Goal: Task Accomplishment & Management: Manage account settings

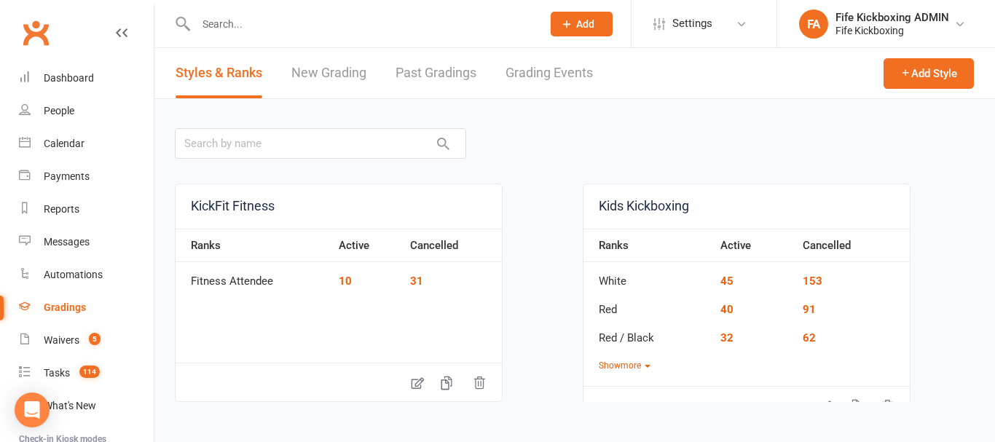
click at [529, 80] on link "Grading Events" at bounding box center [548, 73] width 87 height 50
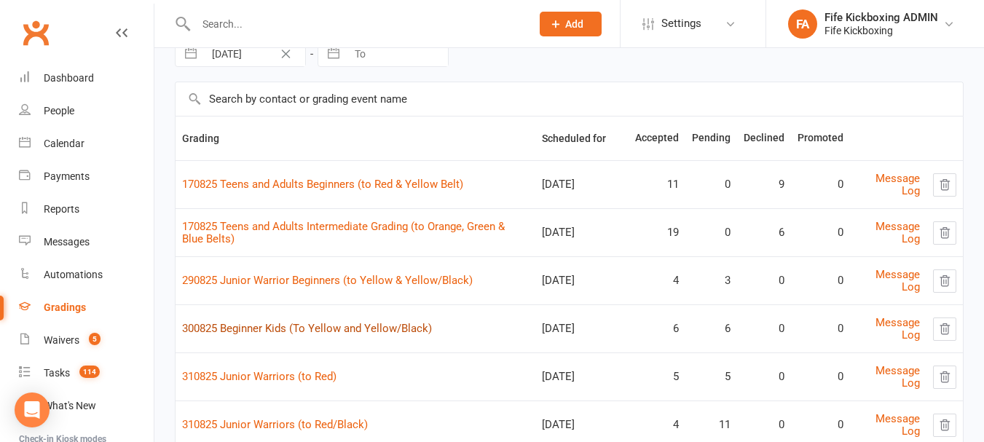
scroll to position [146, 0]
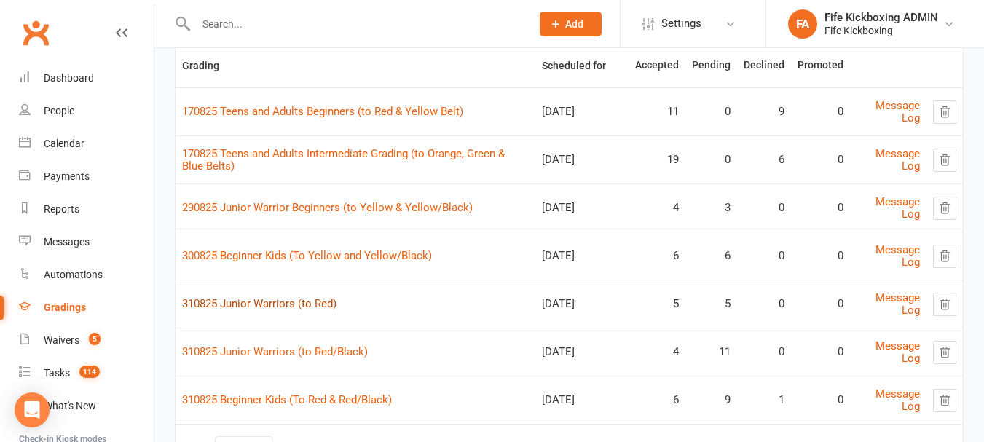
click at [313, 309] on link "310825 Junior Warriors (to Red)" at bounding box center [259, 303] width 154 height 13
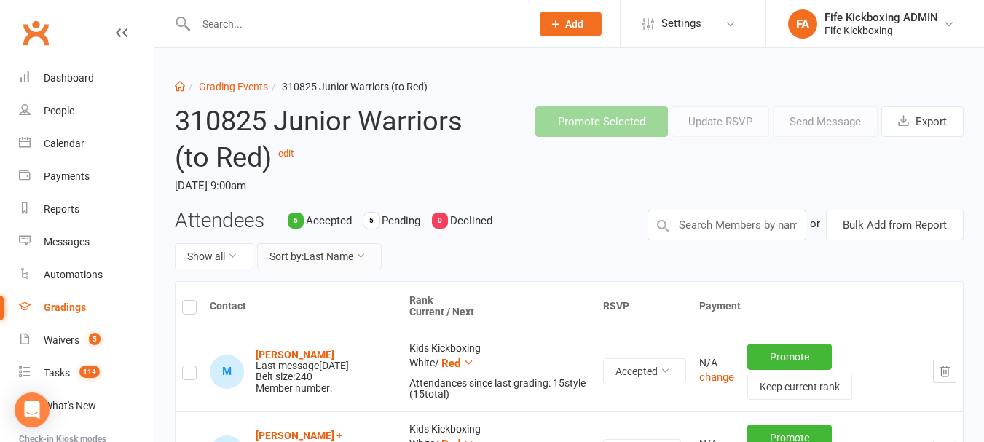
click at [320, 253] on button "Sort by: Last Name" at bounding box center [319, 256] width 125 height 26
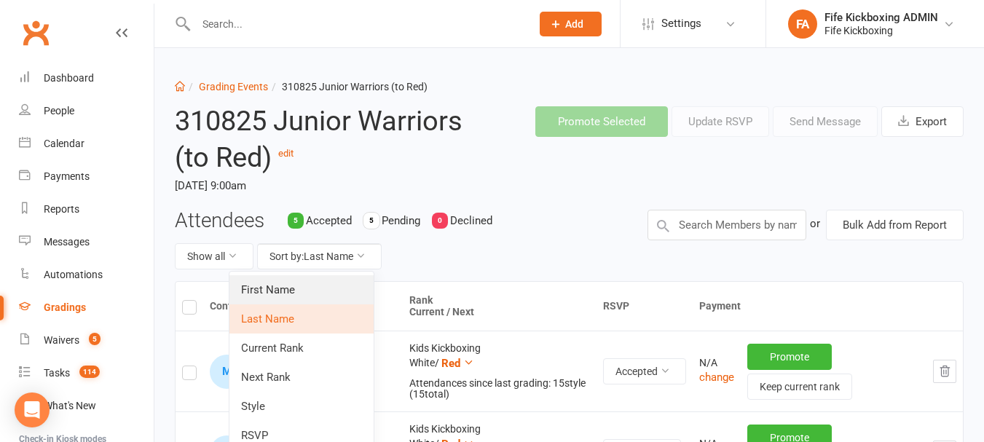
click at [320, 275] on link "First Name" at bounding box center [301, 289] width 144 height 29
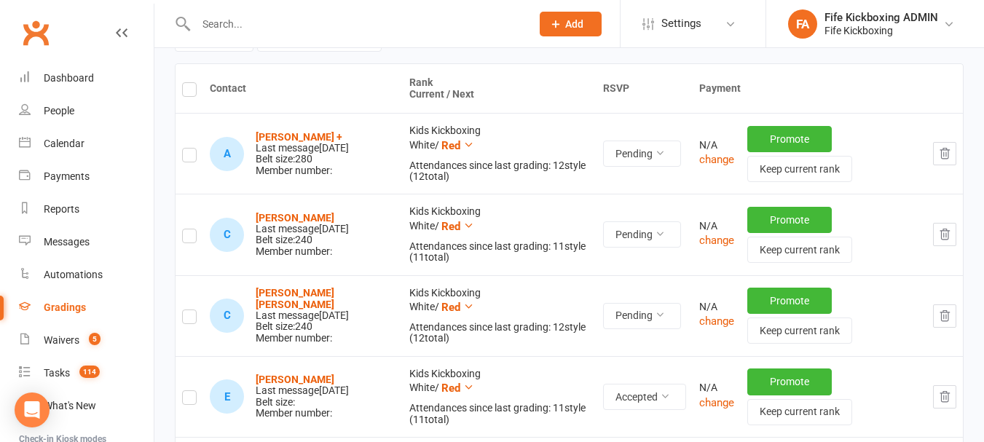
scroll to position [510, 0]
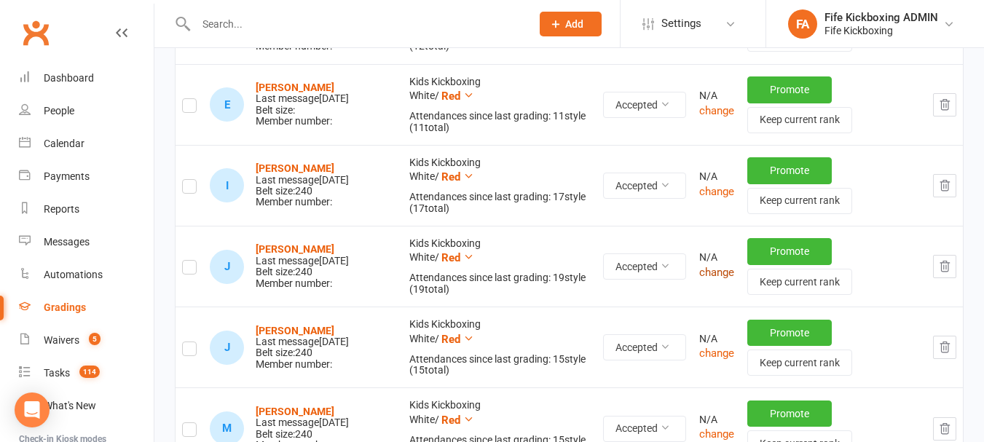
click at [717, 270] on button "change" at bounding box center [716, 272] width 35 height 17
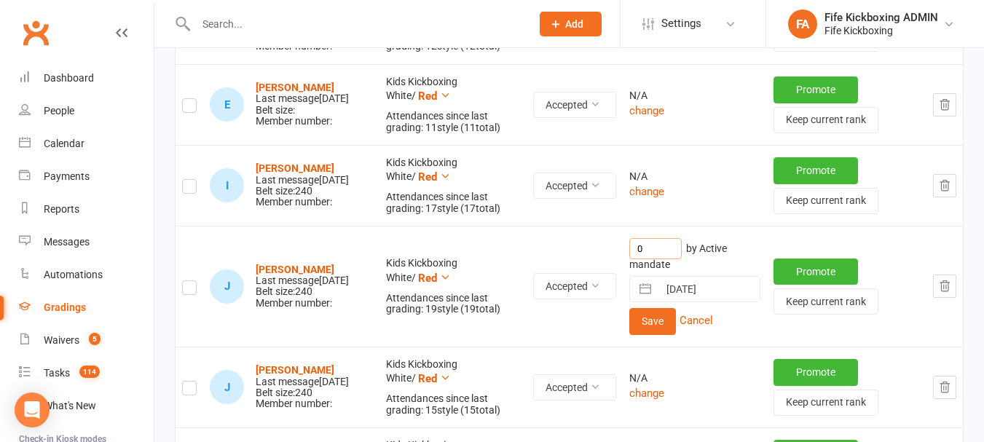
drag, startPoint x: 671, startPoint y: 247, endPoint x: 668, endPoint y: 280, distance: 33.6
click at [670, 247] on input "0" at bounding box center [655, 248] width 52 height 21
type input "11"
click at [653, 333] on button "Save" at bounding box center [652, 321] width 47 height 26
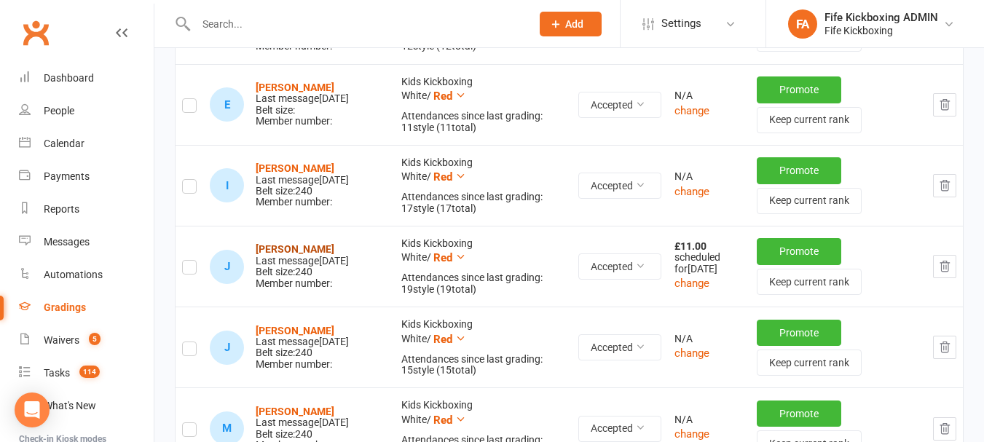
click at [283, 243] on strong "[PERSON_NAME]" at bounding box center [295, 249] width 79 height 12
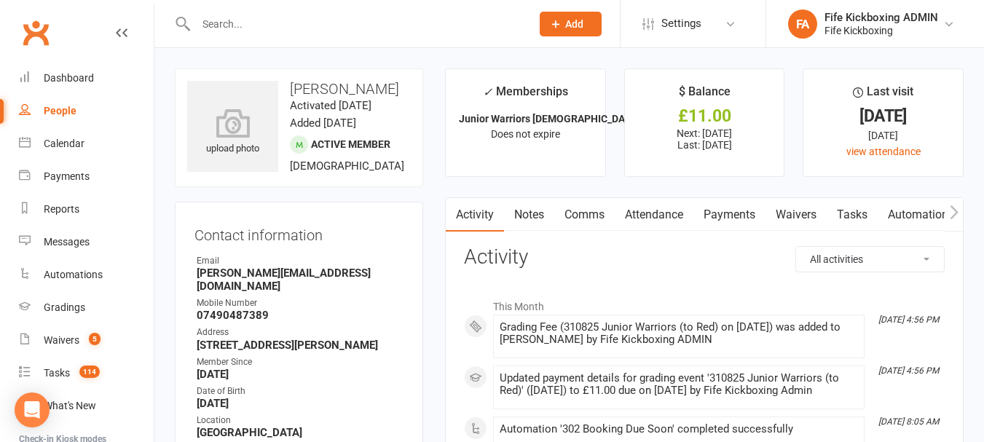
click at [719, 224] on link "Payments" at bounding box center [729, 215] width 72 height 34
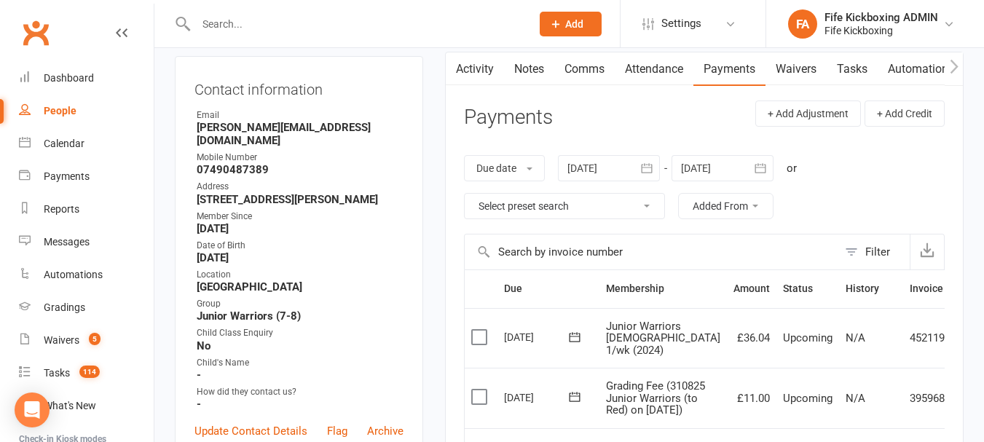
scroll to position [218, 0]
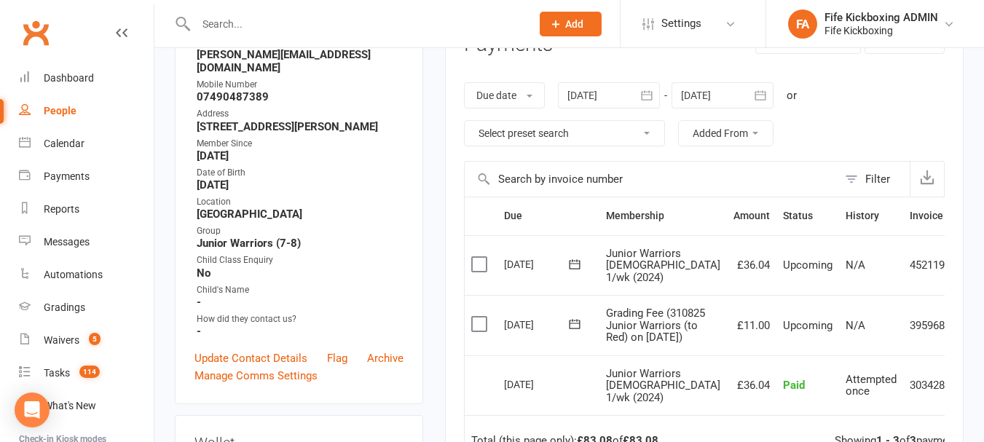
click at [966, 333] on icon at bounding box center [973, 325] width 15 height 15
click at [891, 398] on link "Mark as Paid (POS)" at bounding box center [909, 383] width 144 height 29
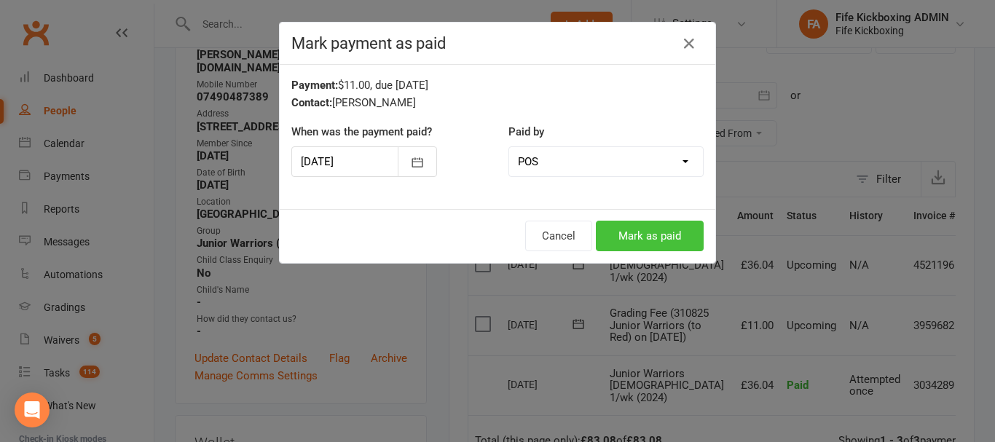
click at [620, 224] on button "Mark as paid" at bounding box center [650, 236] width 108 height 31
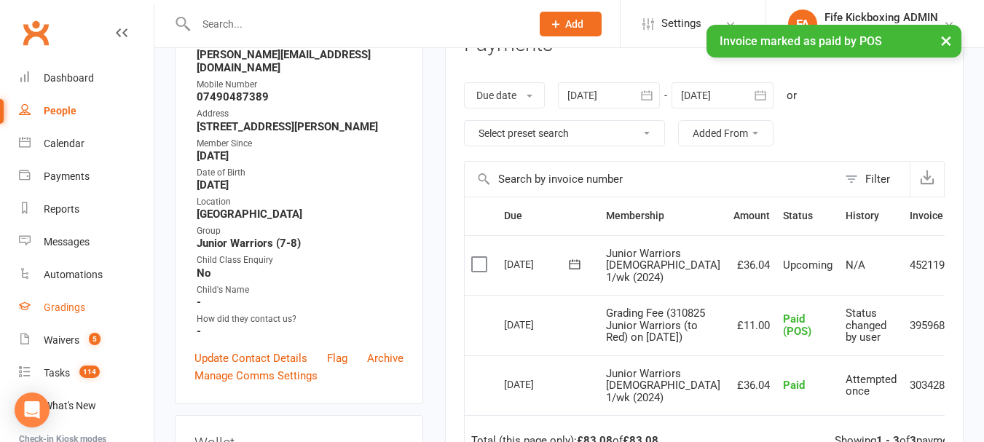
click at [69, 312] on div "Gradings" at bounding box center [65, 308] width 42 height 12
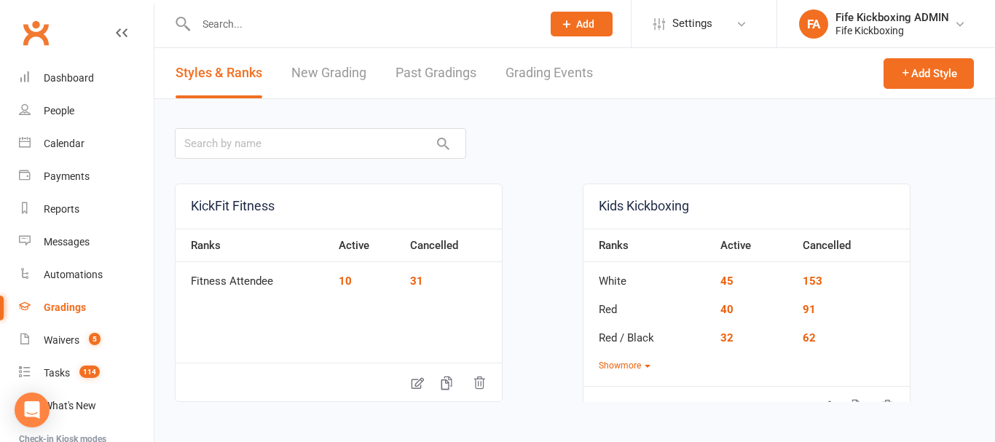
click at [226, 14] on input "text" at bounding box center [362, 24] width 340 height 20
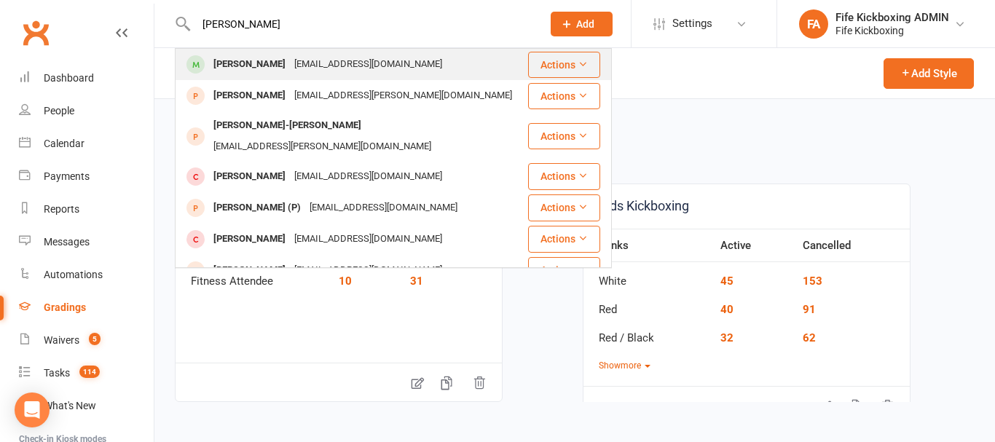
type input "[PERSON_NAME]"
click at [290, 57] on div "[EMAIL_ADDRESS][DOMAIN_NAME]" at bounding box center [368, 64] width 157 height 21
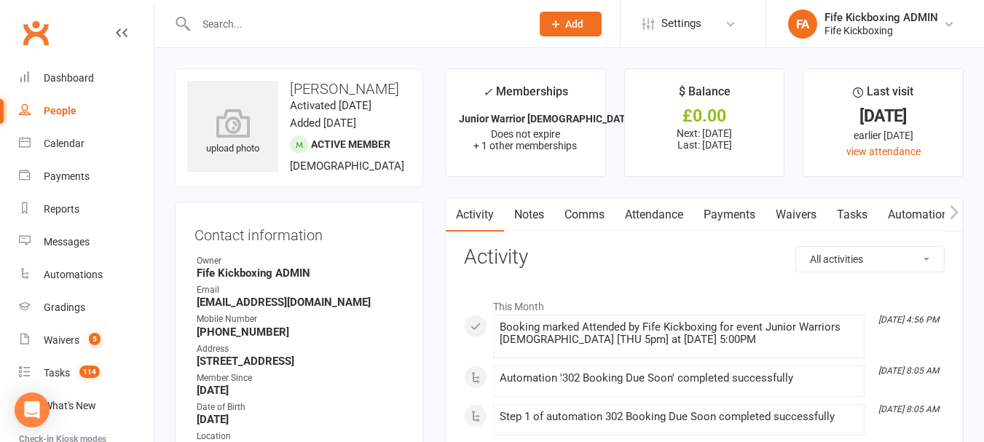
click at [664, 217] on link "Attendance" at bounding box center [654, 215] width 79 height 34
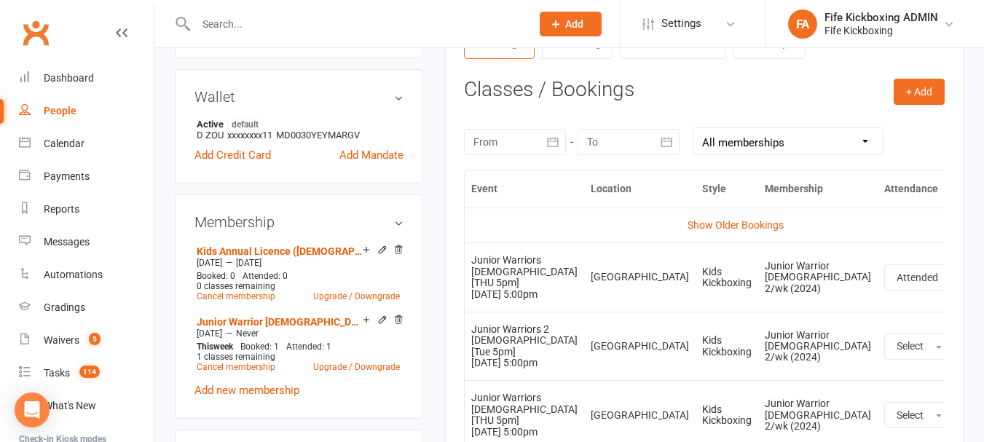
scroll to position [655, 0]
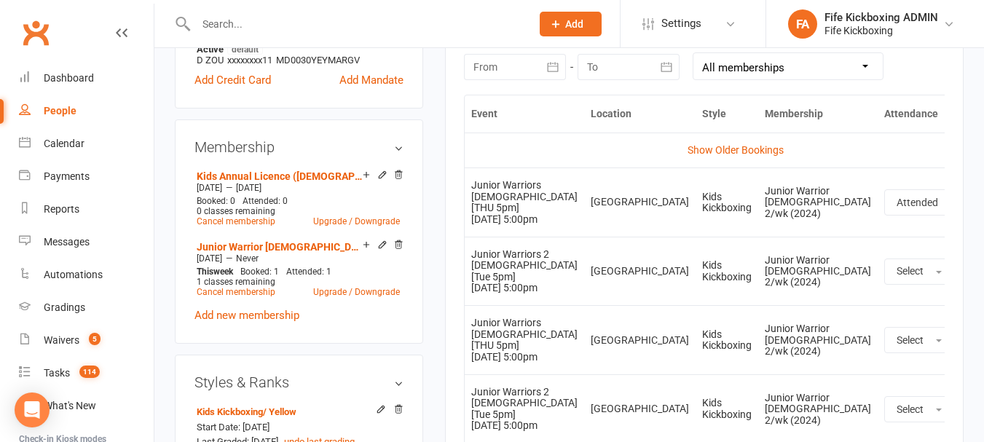
click at [983, 269] on icon at bounding box center [990, 271] width 15 height 15
click at [858, 340] on link "View event" at bounding box center [926, 329] width 144 height 29
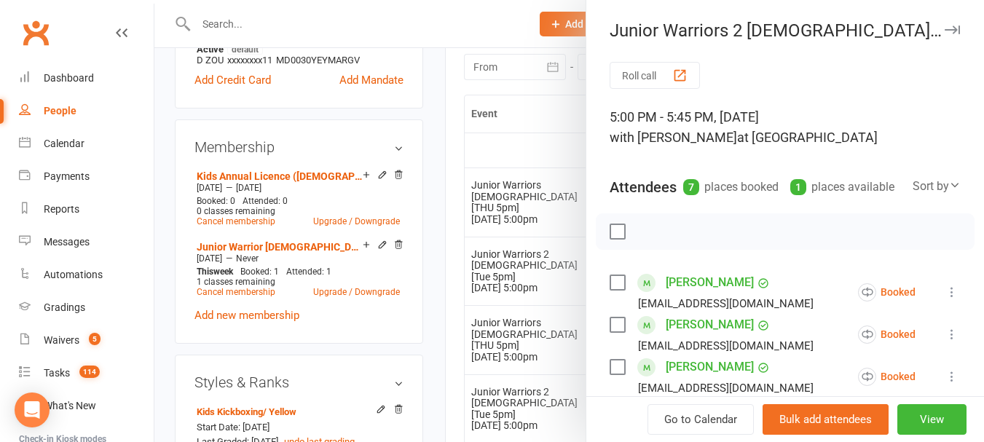
click at [520, 226] on div at bounding box center [568, 221] width 829 height 442
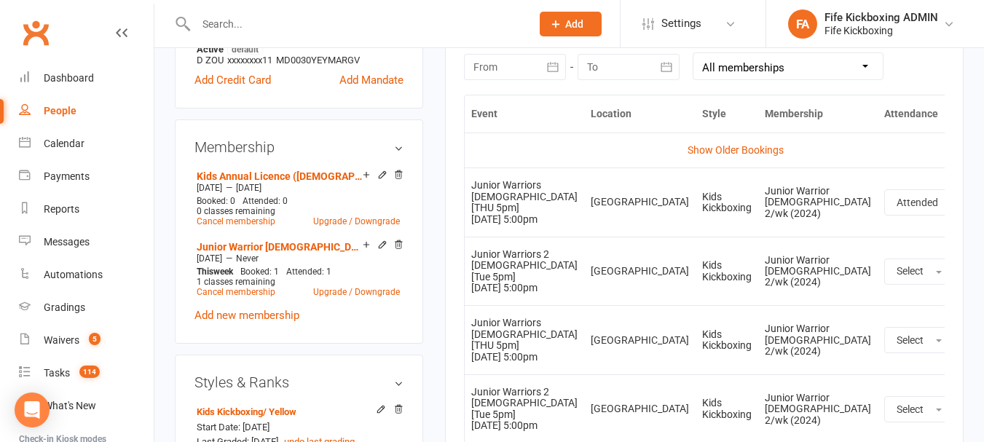
click at [983, 269] on icon at bounding box center [990, 271] width 15 height 15
click at [881, 363] on link "Remove booking" at bounding box center [926, 358] width 144 height 29
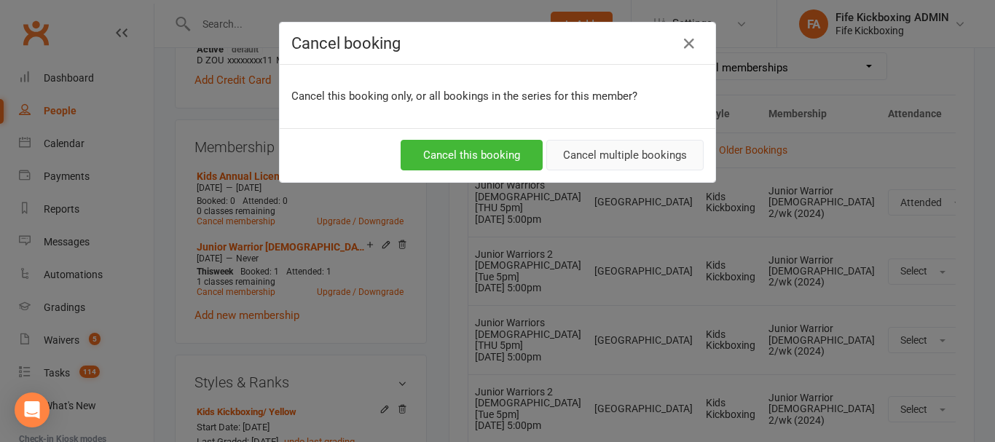
click at [568, 151] on button "Cancel multiple bookings" at bounding box center [624, 155] width 157 height 31
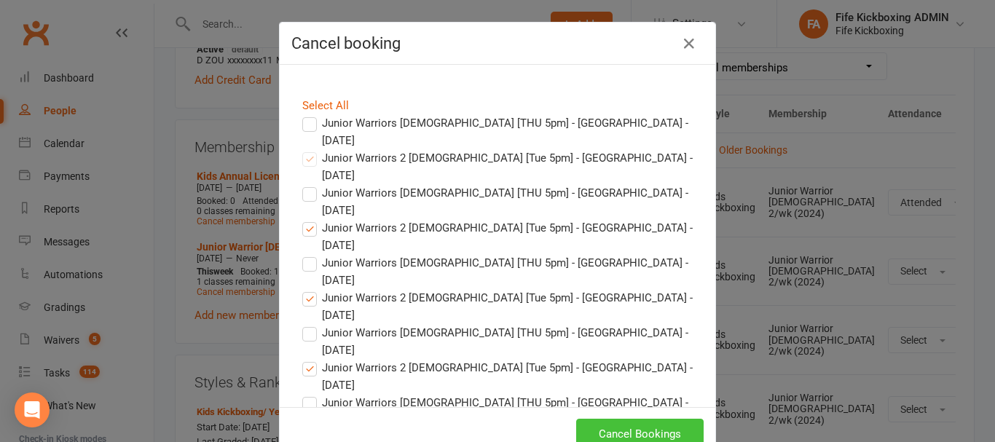
click at [612, 433] on button "Cancel Bookings" at bounding box center [639, 434] width 127 height 31
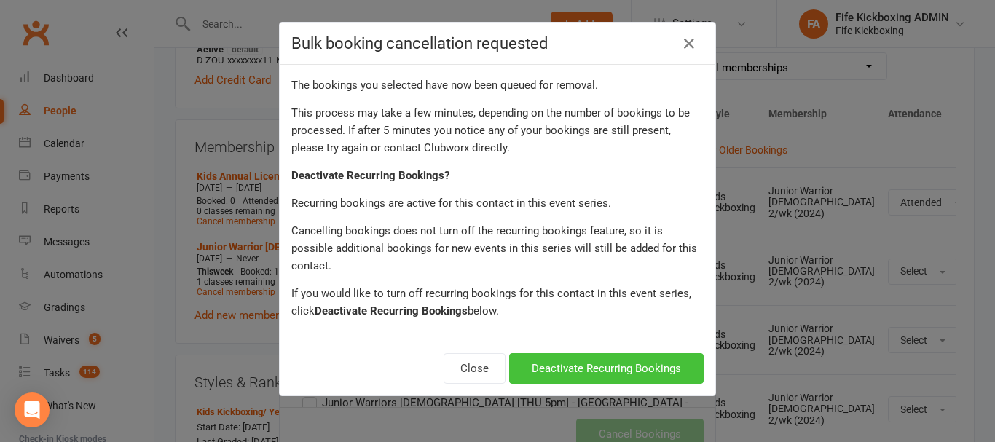
click at [600, 353] on button "Deactivate Recurring Bookings" at bounding box center [606, 368] width 194 height 31
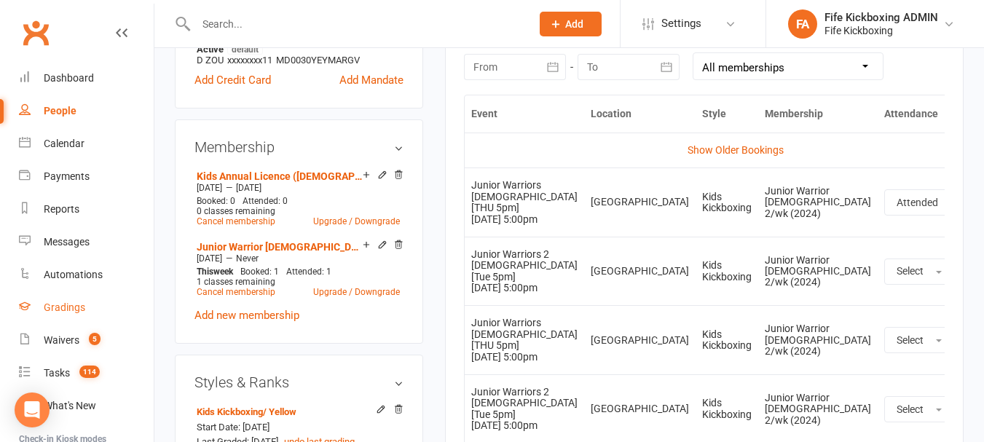
click at [71, 308] on div "Gradings" at bounding box center [65, 308] width 42 height 12
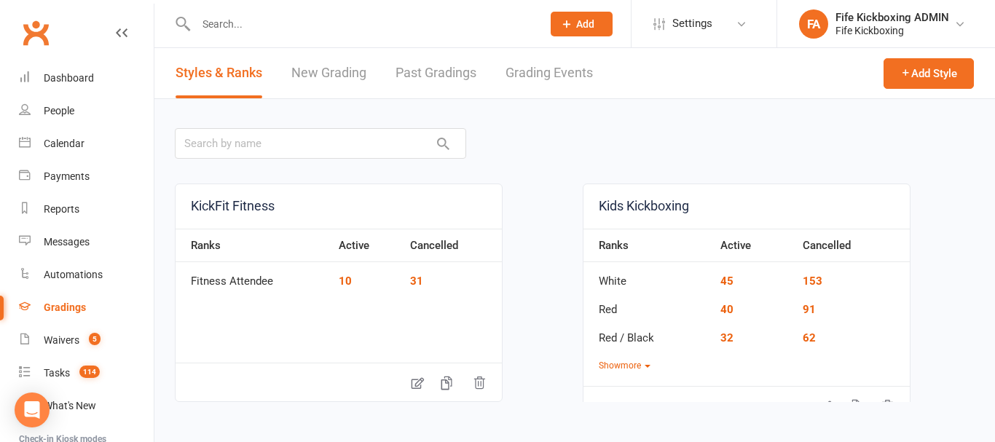
click at [549, 73] on link "Grading Events" at bounding box center [548, 73] width 87 height 50
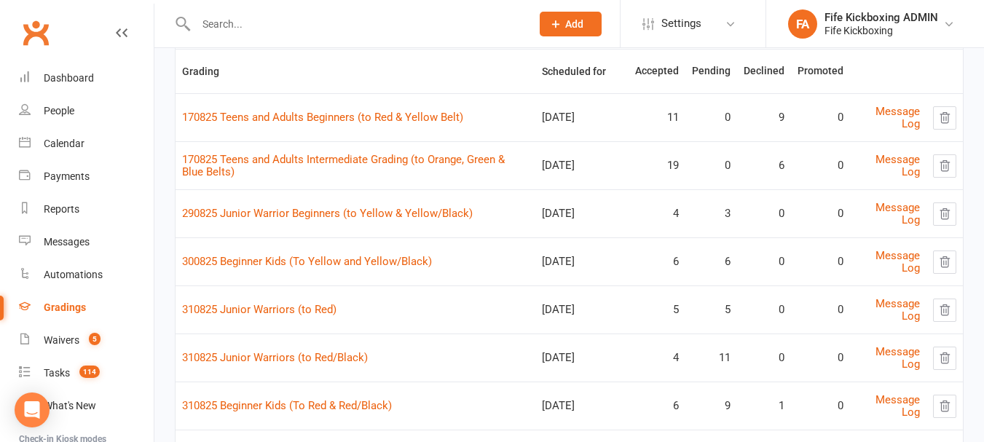
scroll to position [218, 0]
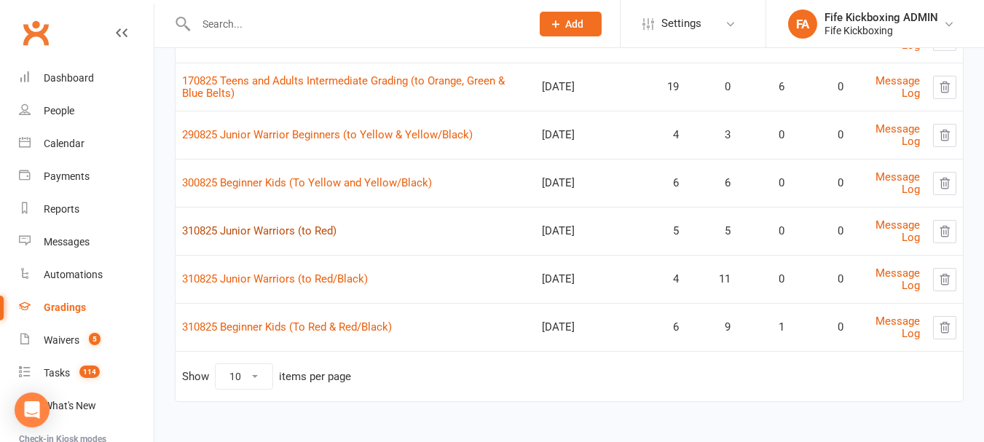
click at [291, 232] on link "310825 Junior Warriors (to Red)" at bounding box center [259, 230] width 154 height 13
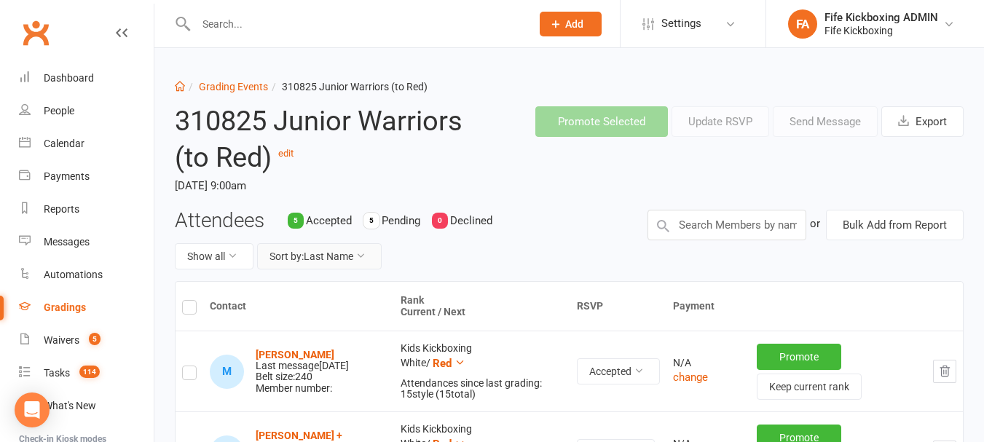
click at [346, 250] on button "Sort by: Last Name" at bounding box center [319, 256] width 125 height 26
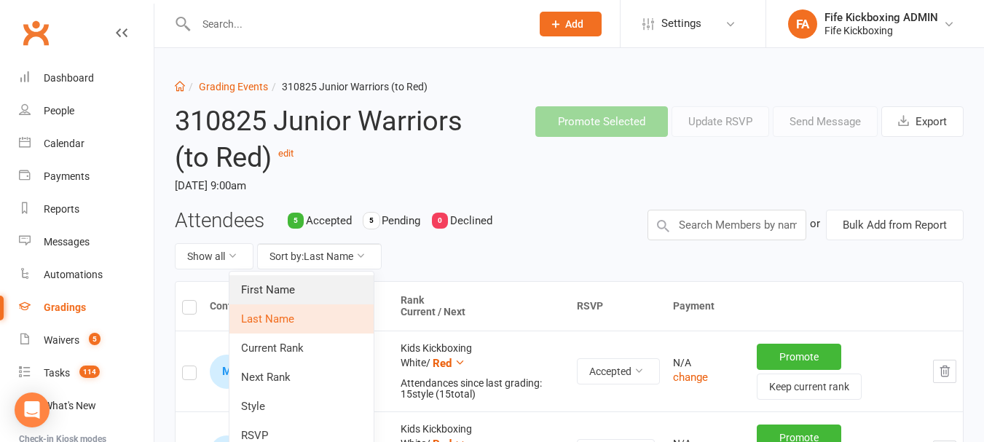
click at [337, 283] on link "First Name" at bounding box center [301, 289] width 144 height 29
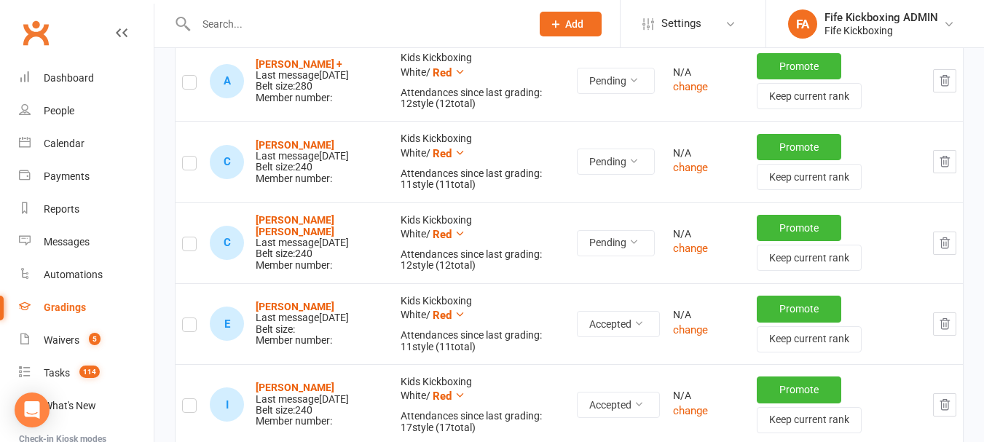
scroll to position [291, 0]
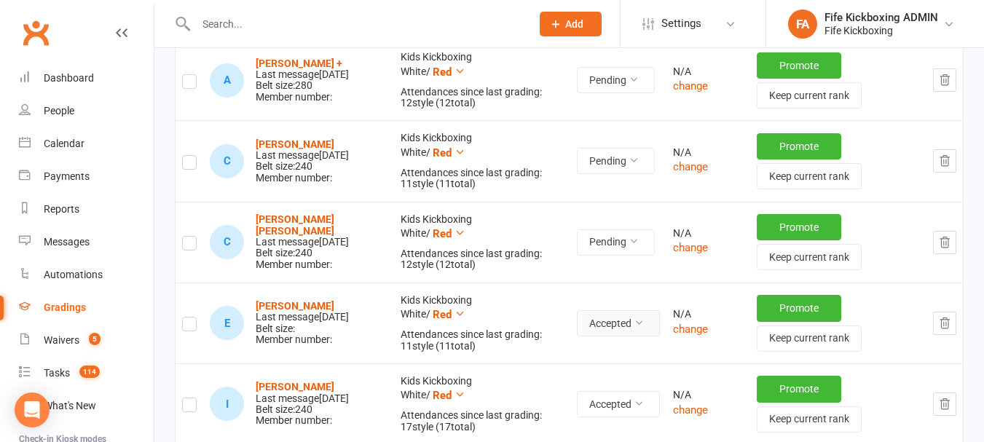
click at [643, 319] on button "Accepted" at bounding box center [618, 323] width 83 height 26
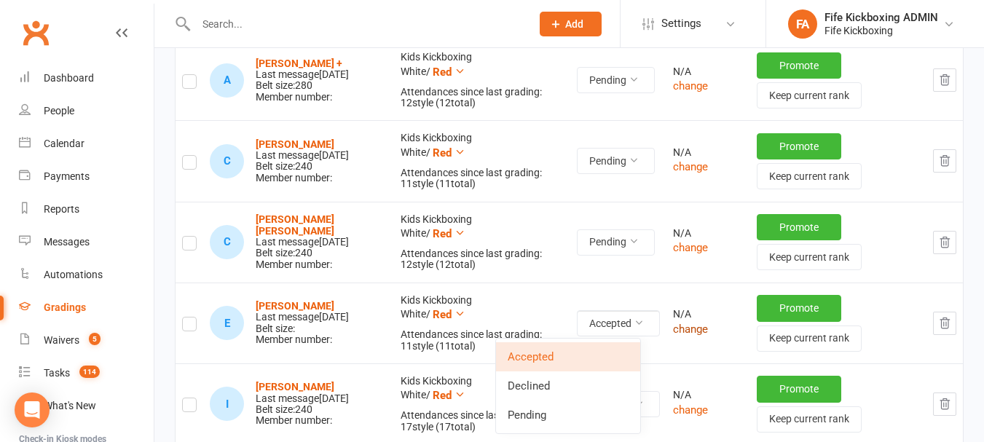
click at [689, 326] on button "change" at bounding box center [690, 328] width 35 height 17
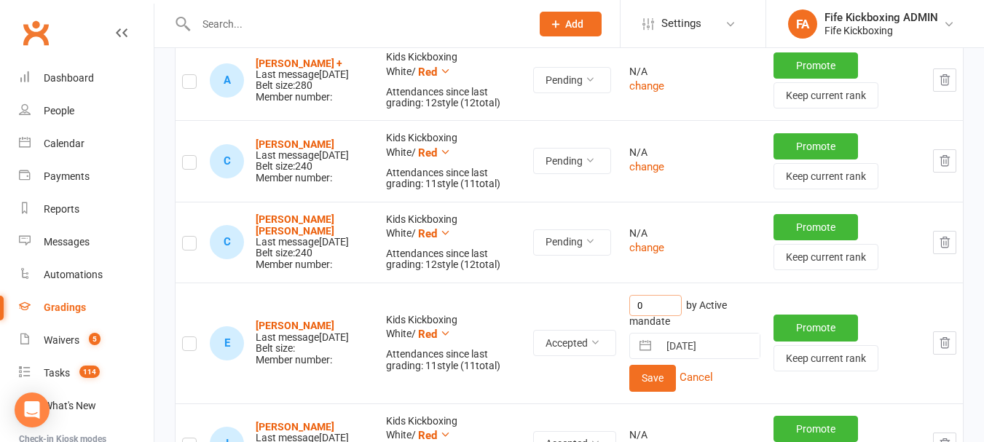
click at [642, 309] on input "0" at bounding box center [655, 305] width 52 height 21
type input "11"
click at [650, 374] on button "Save" at bounding box center [652, 378] width 47 height 26
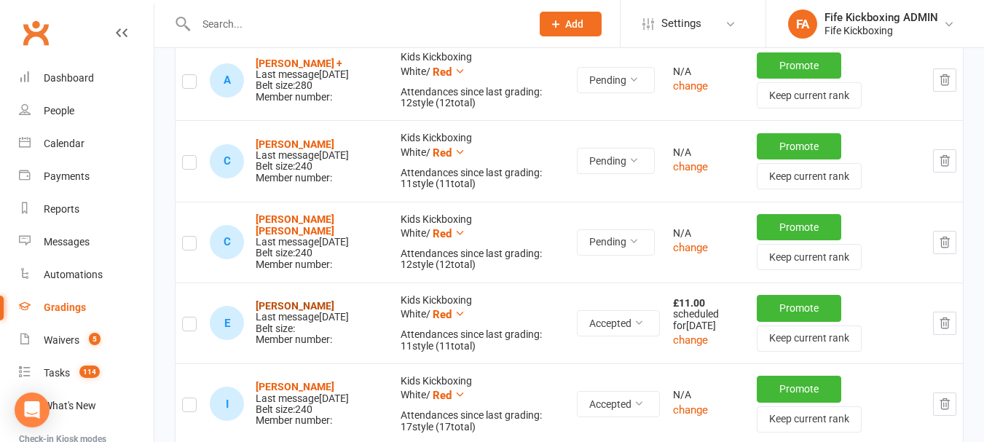
click at [293, 308] on strong "[PERSON_NAME]" at bounding box center [295, 306] width 79 height 12
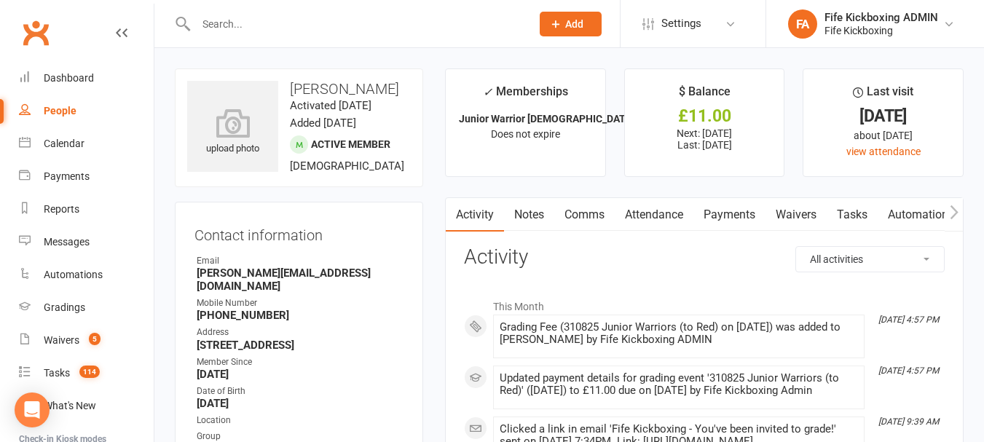
click at [712, 207] on link "Payments" at bounding box center [729, 215] width 72 height 34
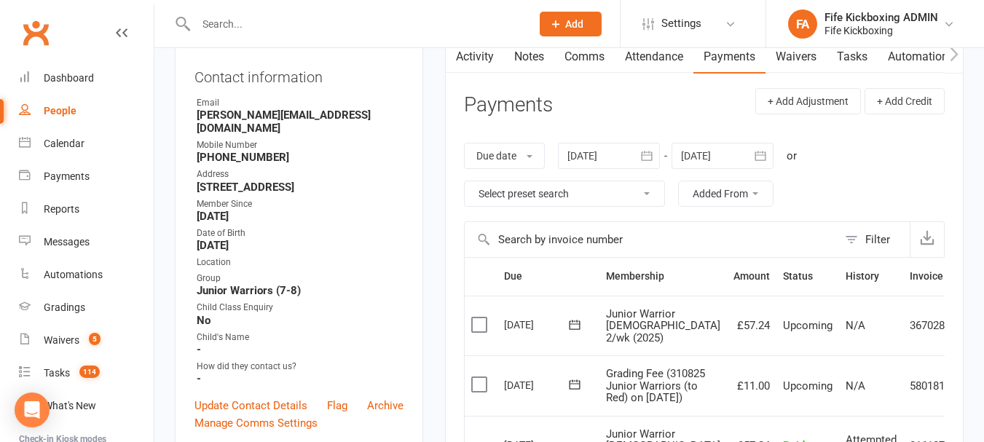
scroll to position [291, 0]
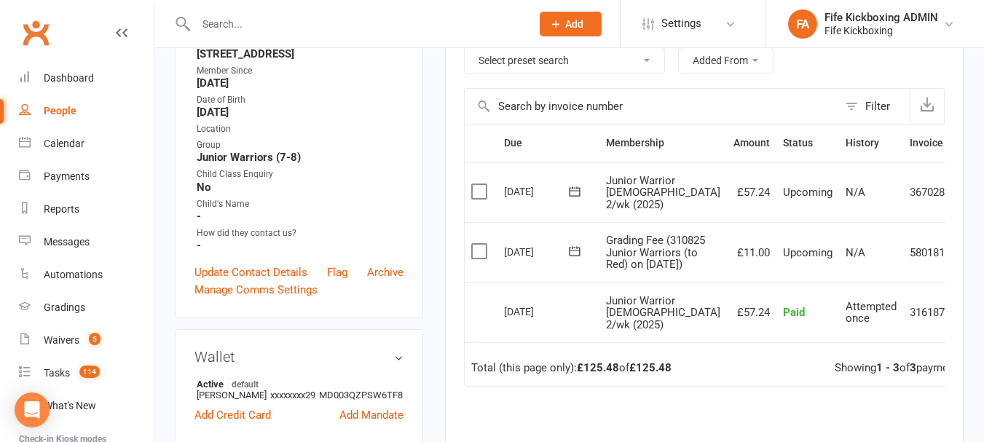
click at [944, 264] on table "Due Contact Membership Amount Status History Invoice # Select this [DATE] [PERS…" at bounding box center [726, 255] width 525 height 262
click at [966, 260] on icon at bounding box center [973, 252] width 15 height 15
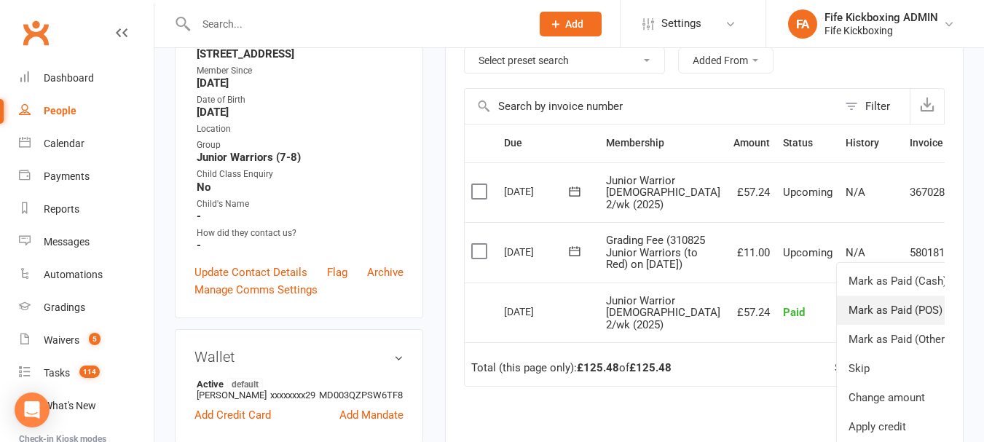
click at [878, 325] on link "Mark as Paid (POS)" at bounding box center [909, 310] width 144 height 29
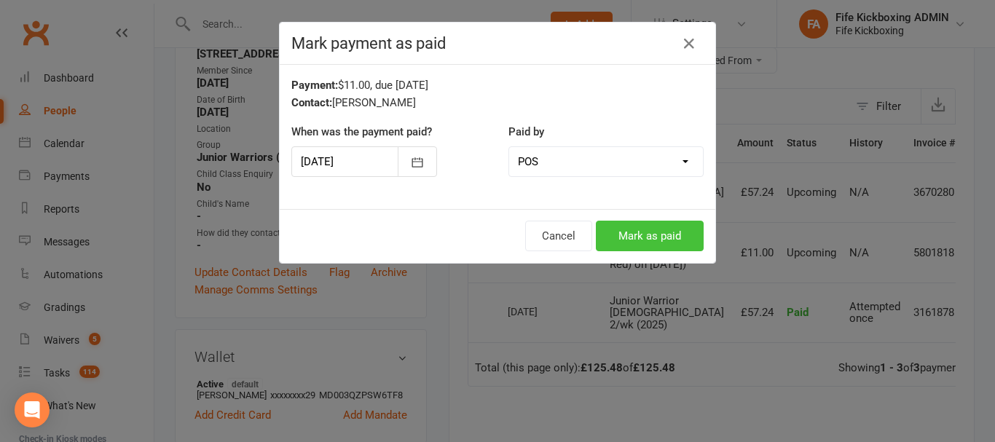
click at [647, 237] on button "Mark as paid" at bounding box center [650, 236] width 108 height 31
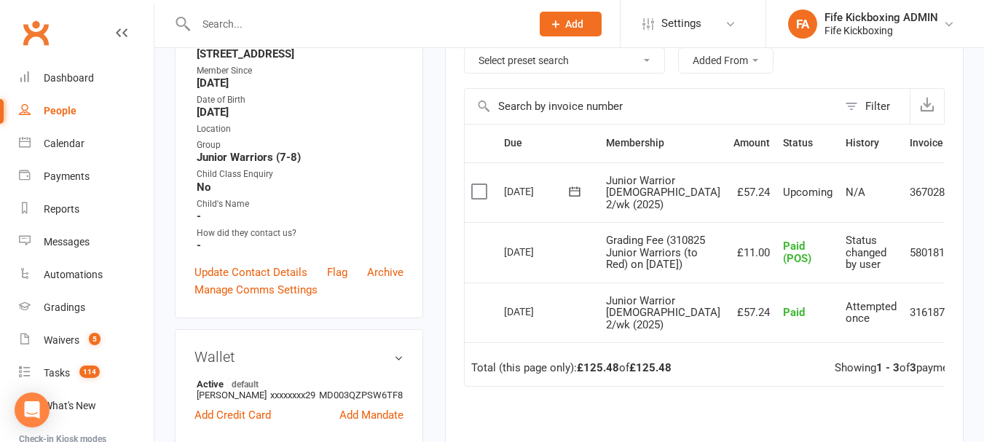
click at [369, 23] on input "text" at bounding box center [356, 24] width 329 height 20
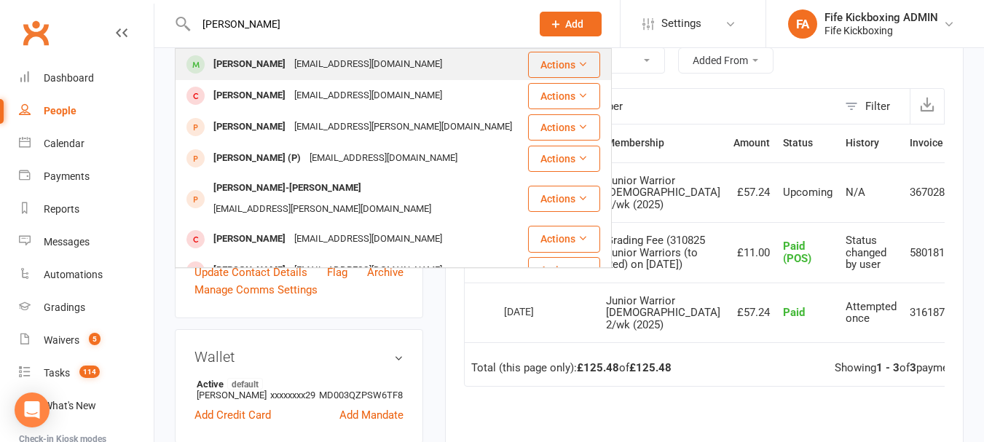
type input "[PERSON_NAME]"
click at [360, 55] on div "[EMAIL_ADDRESS][DOMAIN_NAME]" at bounding box center [368, 64] width 157 height 21
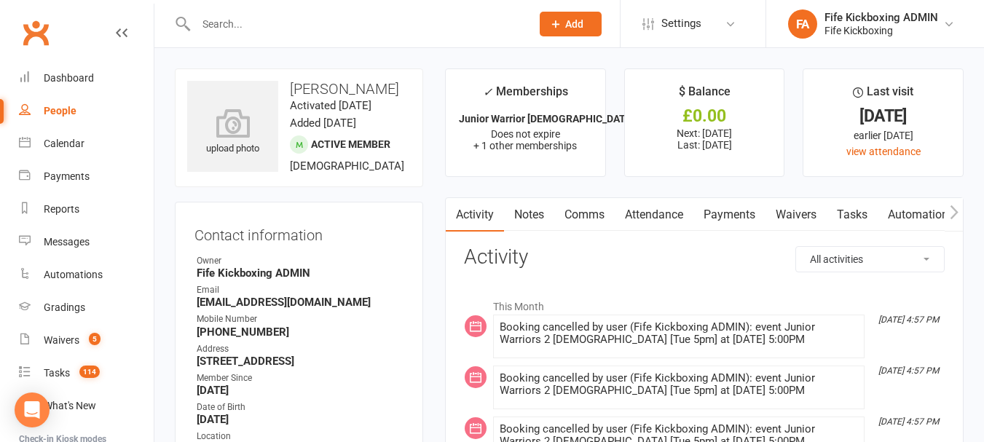
click at [674, 216] on link "Attendance" at bounding box center [654, 215] width 79 height 34
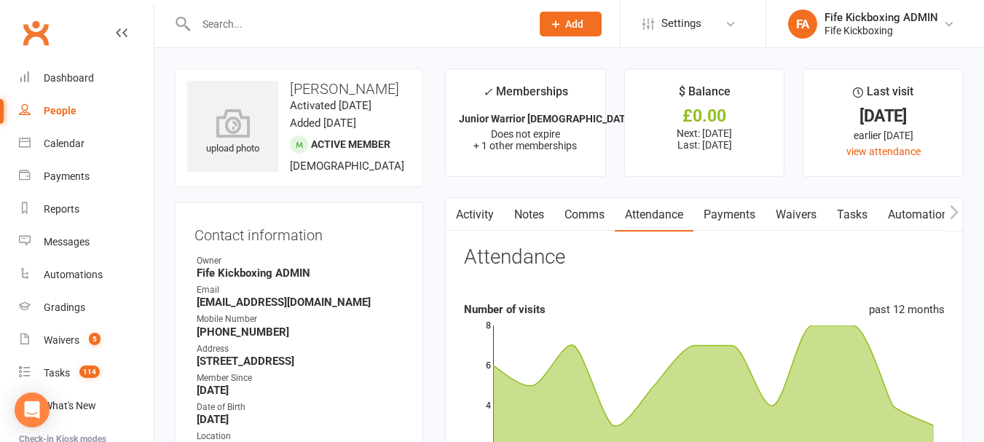
drag, startPoint x: 732, startPoint y: 215, endPoint x: 723, endPoint y: 230, distance: 17.6
click at [733, 215] on link "Payments" at bounding box center [729, 215] width 72 height 34
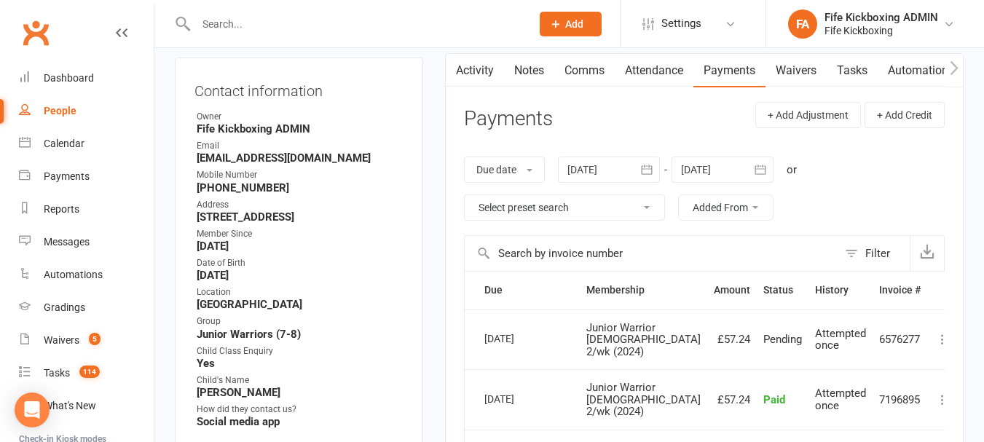
scroll to position [146, 0]
click at [935, 331] on icon at bounding box center [942, 338] width 15 height 15
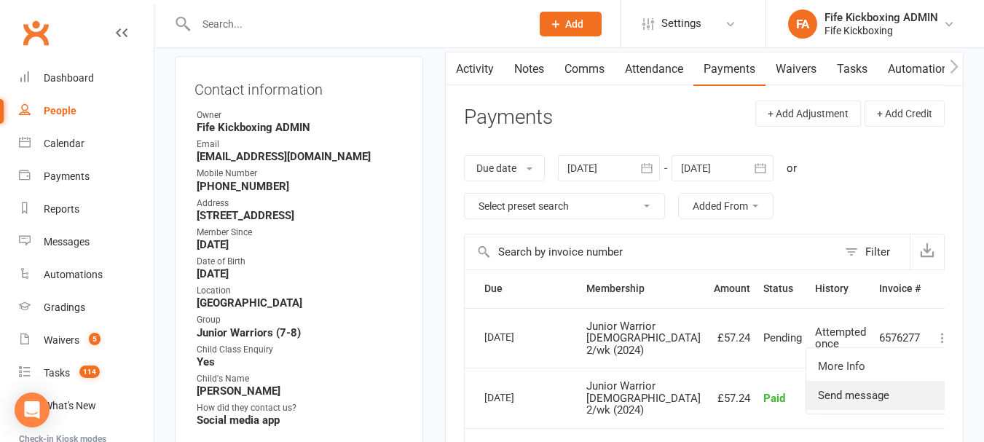
click at [879, 386] on link "Send message" at bounding box center [878, 395] width 144 height 29
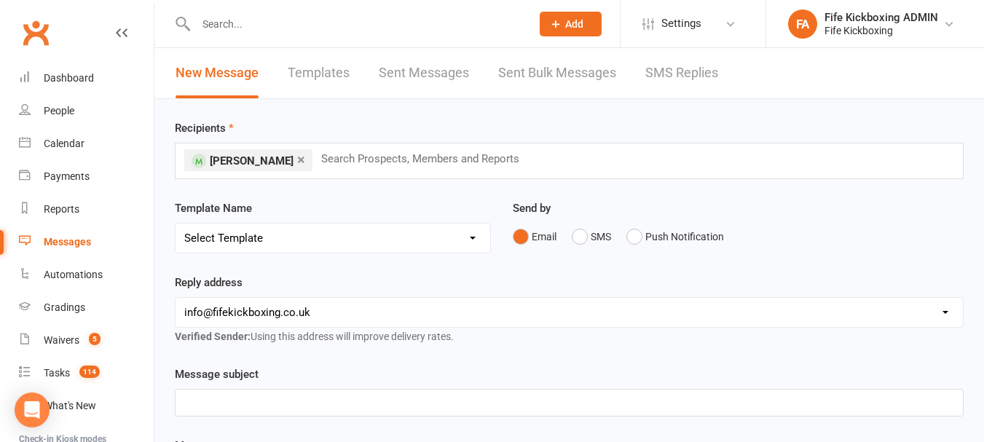
click at [265, 25] on input "text" at bounding box center [356, 24] width 329 height 20
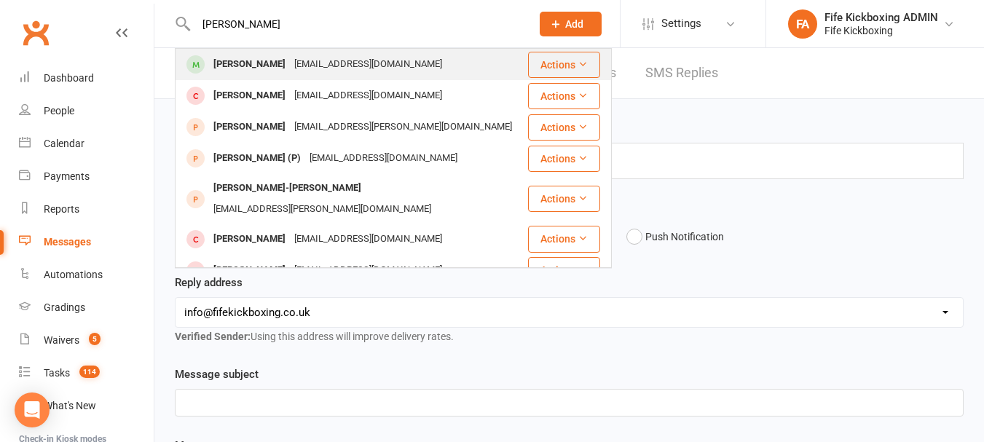
type input "[PERSON_NAME]"
click at [290, 55] on div "[EMAIL_ADDRESS][DOMAIN_NAME]" at bounding box center [368, 64] width 157 height 21
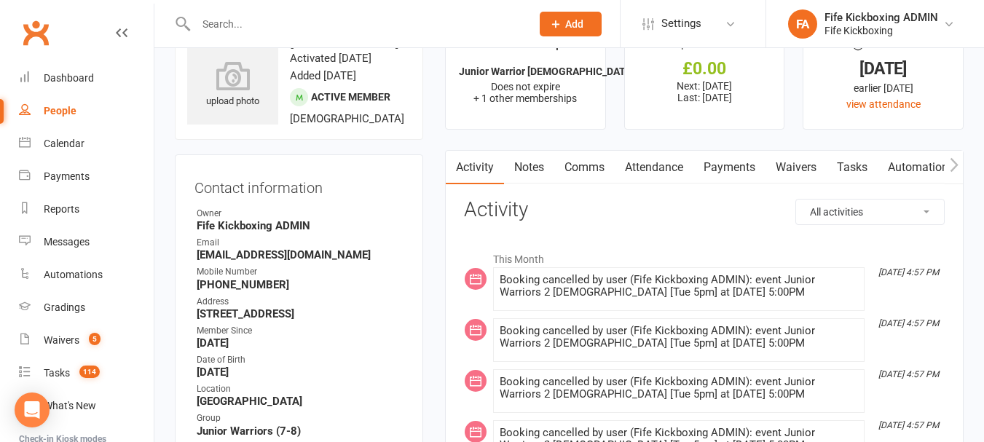
scroll to position [73, 0]
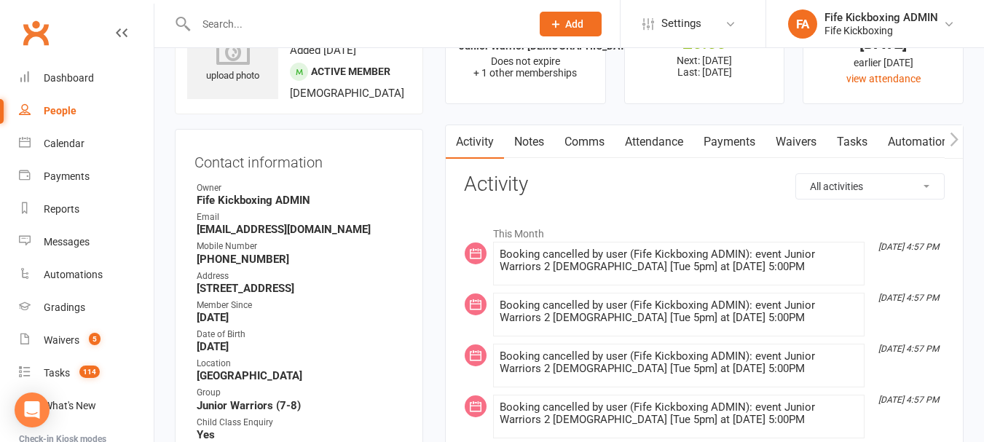
click at [891, 133] on link "Automations" at bounding box center [921, 142] width 87 height 34
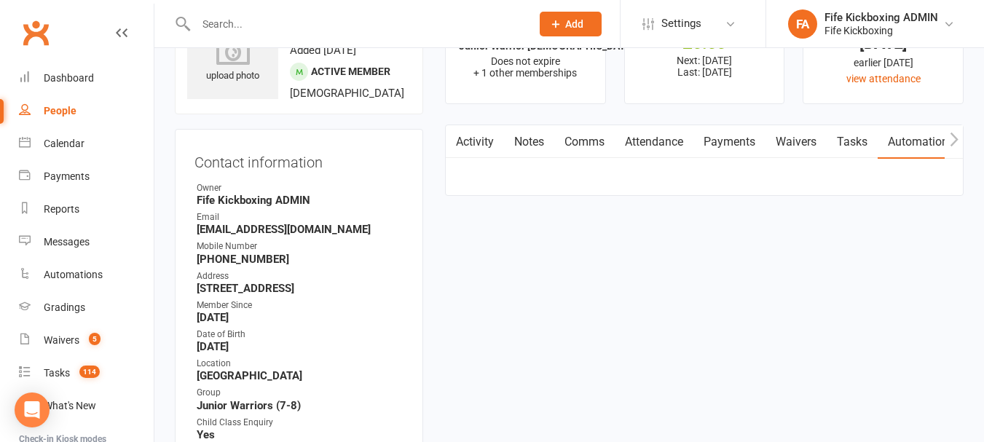
click at [876, 136] on link "Tasks" at bounding box center [852, 142] width 51 height 34
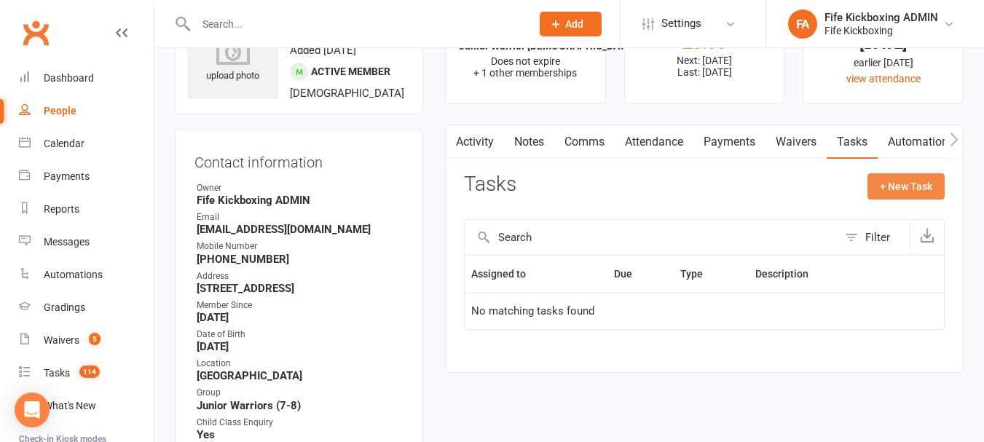
click at [894, 189] on button "+ New Task" at bounding box center [905, 186] width 77 height 26
select select "49533"
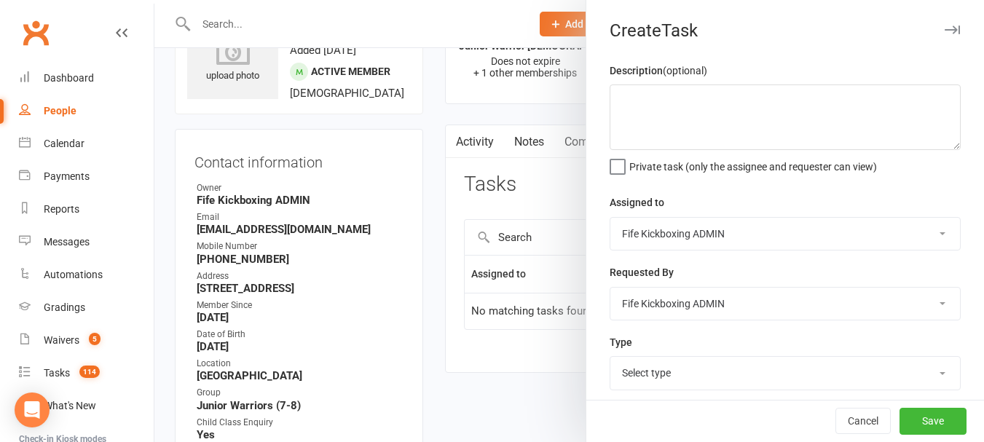
click at [696, 82] on div "Description (optional) Private task (only the assignee and requester can view)" at bounding box center [785, 117] width 351 height 111
click at [710, 107] on textarea at bounding box center [785, 117] width 351 height 66
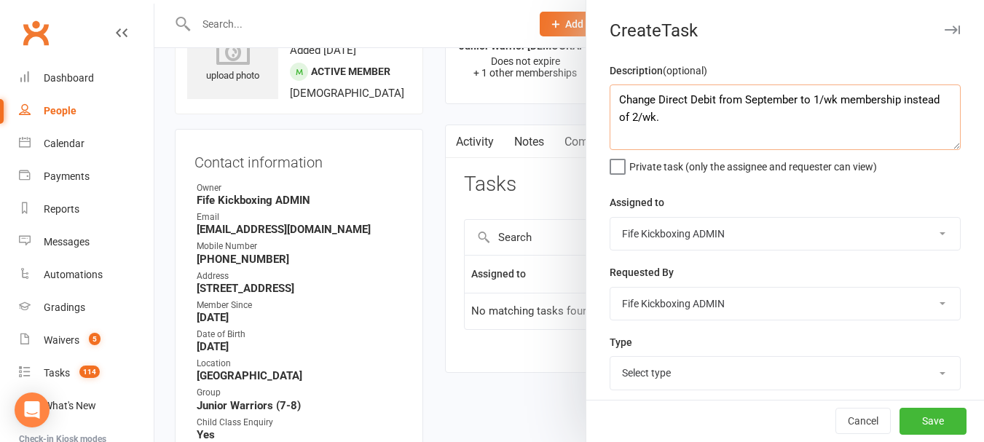
scroll to position [73, 0]
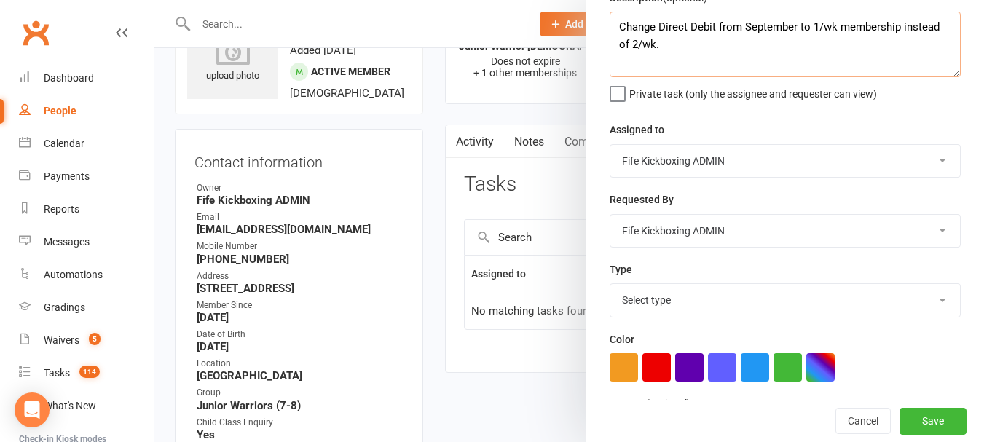
type textarea "Change Direct Debit from September to 1/wk membership instead of 2/wk."
click at [666, 312] on select "Select type Action E-mail Follow up Meeting Membership Payments Phone call Add …" at bounding box center [785, 300] width 350 height 32
click at [610, 287] on select "Select type Action E-mail Follow up Meeting Membership Payments Phone call Add …" at bounding box center [785, 300] width 350 height 32
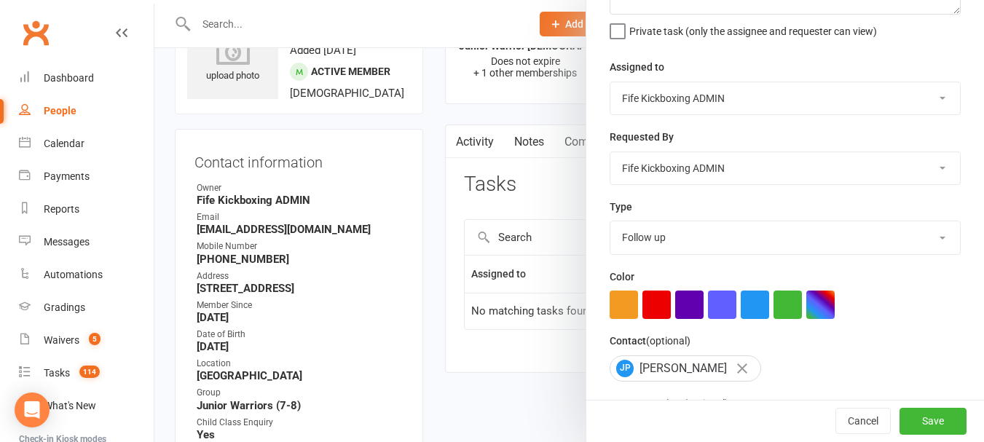
scroll to position [218, 0]
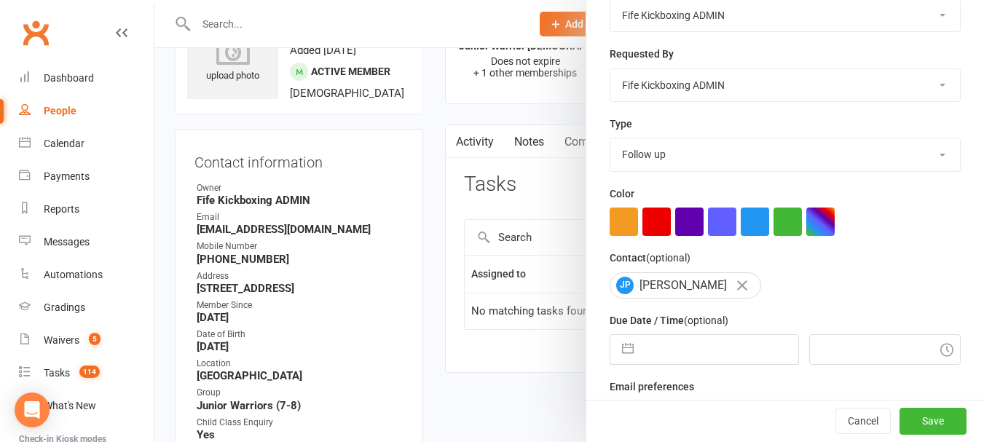
click at [663, 149] on select "Action E-mail Follow up Meeting Membership Payments Phone call Add new task type" at bounding box center [785, 154] width 350 height 32
select select "27428"
click at [610, 141] on select "Action E-mail Follow up Meeting Membership Payments Phone call Add new task type" at bounding box center [785, 154] width 350 height 32
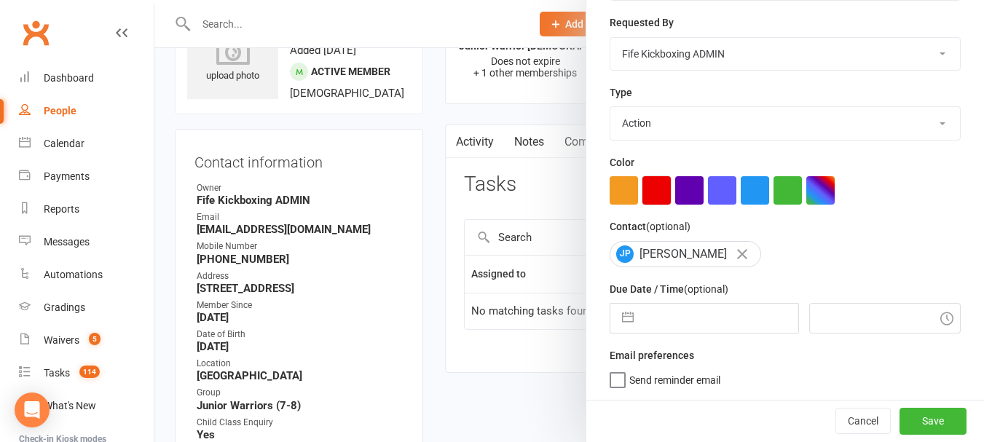
click at [656, 189] on button "button" at bounding box center [656, 190] width 28 height 28
click at [693, 320] on input "text" at bounding box center [719, 318] width 157 height 29
select select "6"
select select "2025"
select select "7"
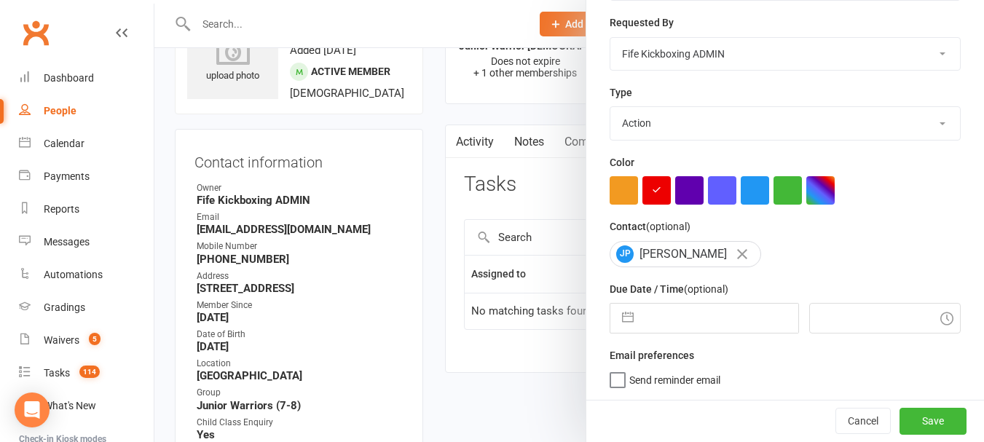
select select "2025"
select select "8"
select select "2025"
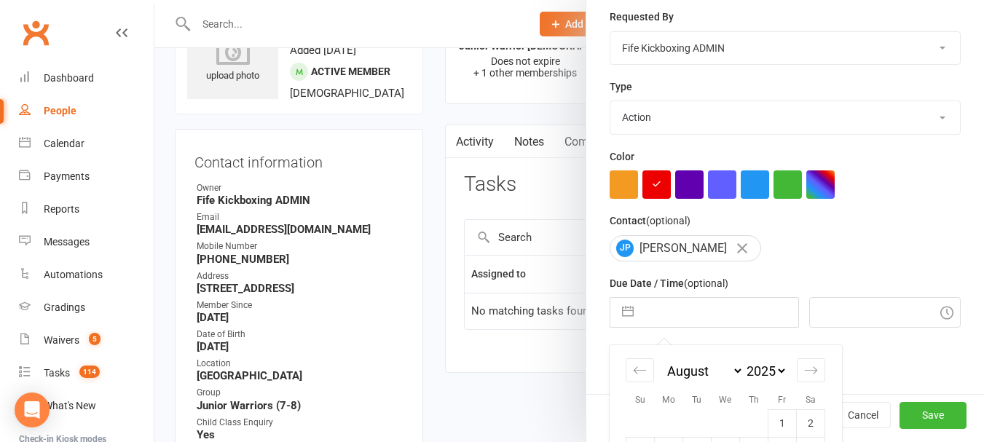
scroll to position [411, 0]
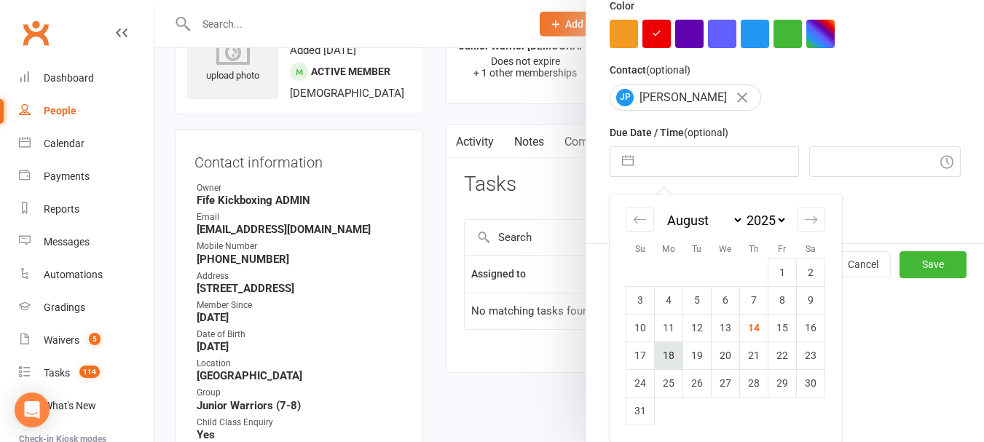
click at [658, 367] on td "18" at bounding box center [669, 356] width 28 height 28
type input "[DATE]"
type input "5:00pm"
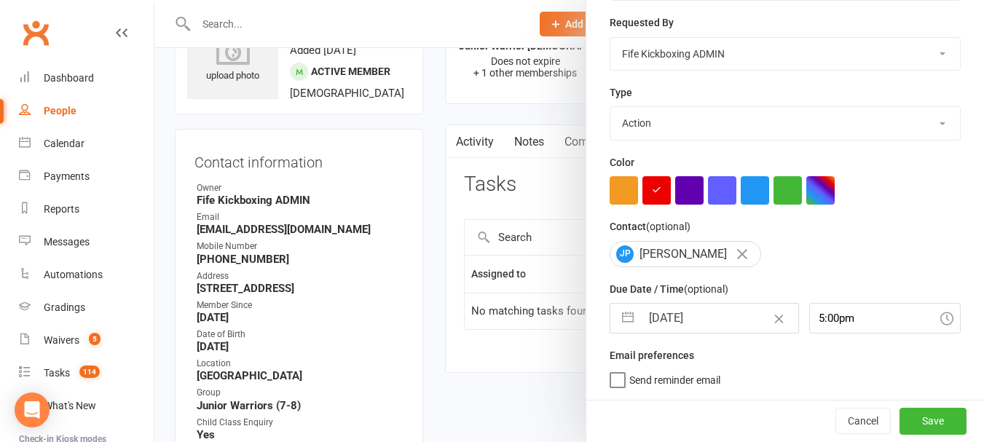
scroll to position [256, 0]
click at [899, 414] on button "Save" at bounding box center [932, 421] width 67 height 26
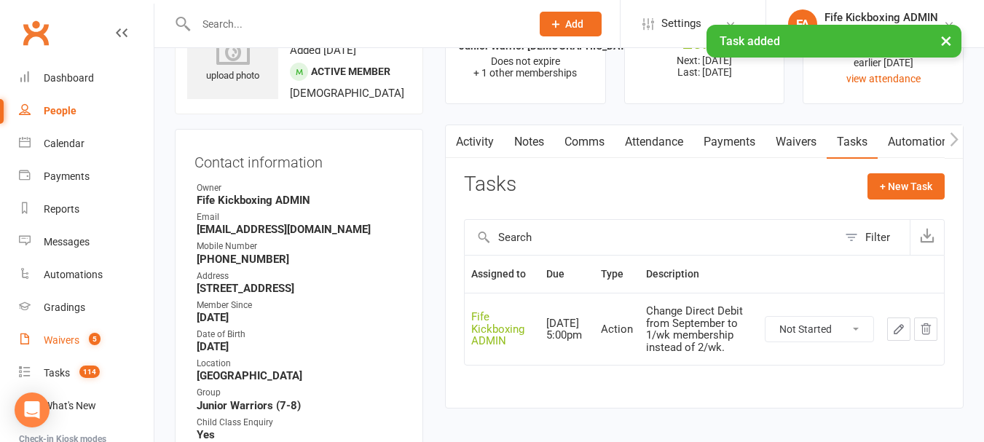
click at [98, 331] on link "Waivers 5" at bounding box center [86, 340] width 135 height 33
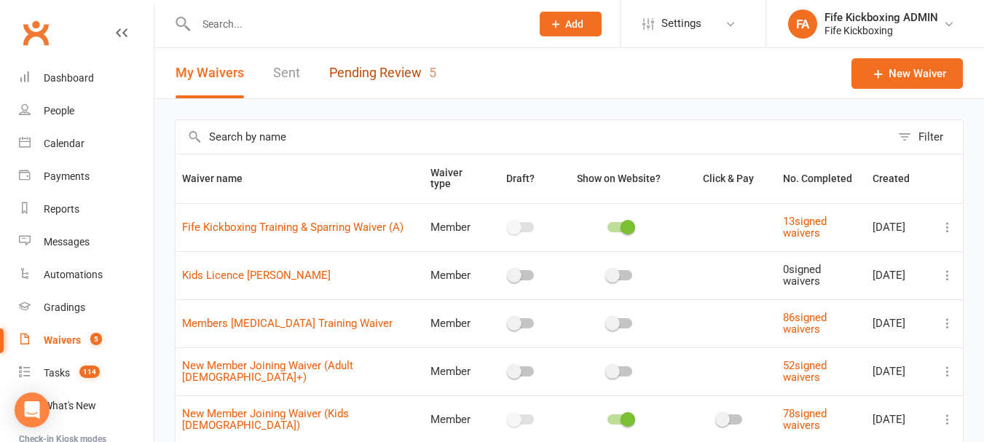
click at [404, 71] on link "Pending Review 5" at bounding box center [382, 73] width 107 height 50
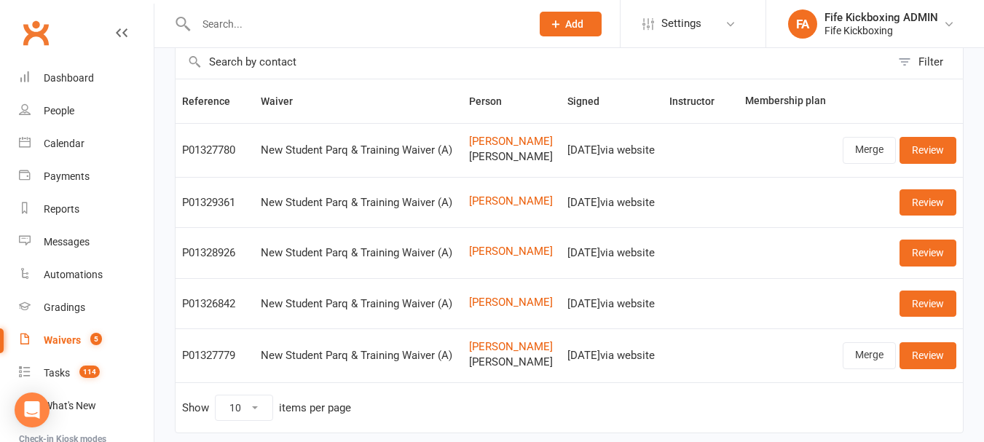
scroll to position [145, 0]
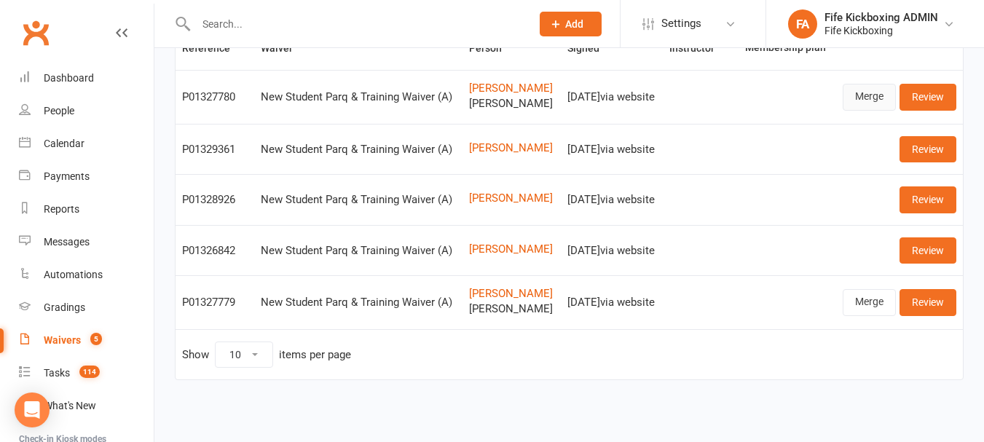
click at [850, 94] on link "Merge" at bounding box center [869, 97] width 53 height 26
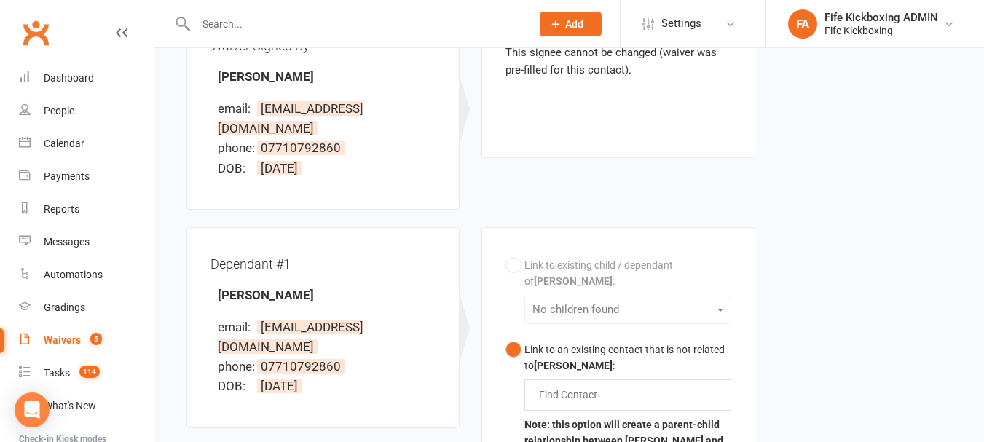
scroll to position [437, 0]
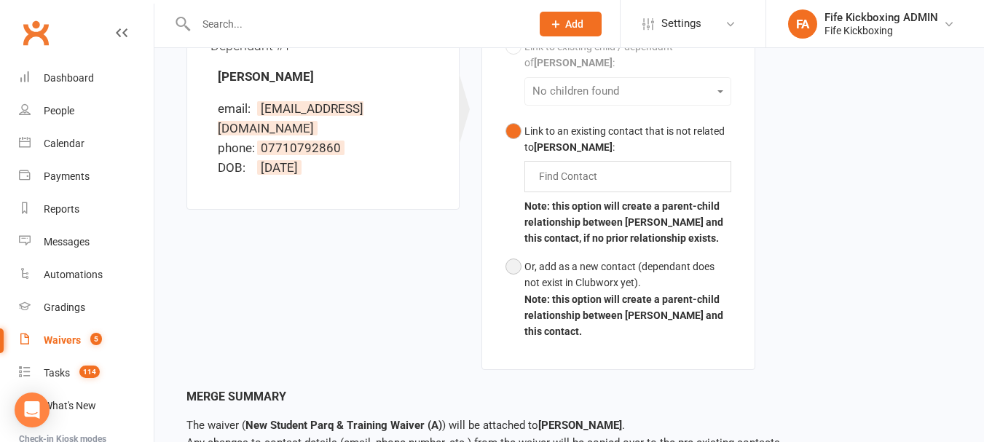
click at [619, 304] on button "Or, add as a new contact (dependant does not exist in Clubworx yet). Note: this…" at bounding box center [617, 299] width 225 height 93
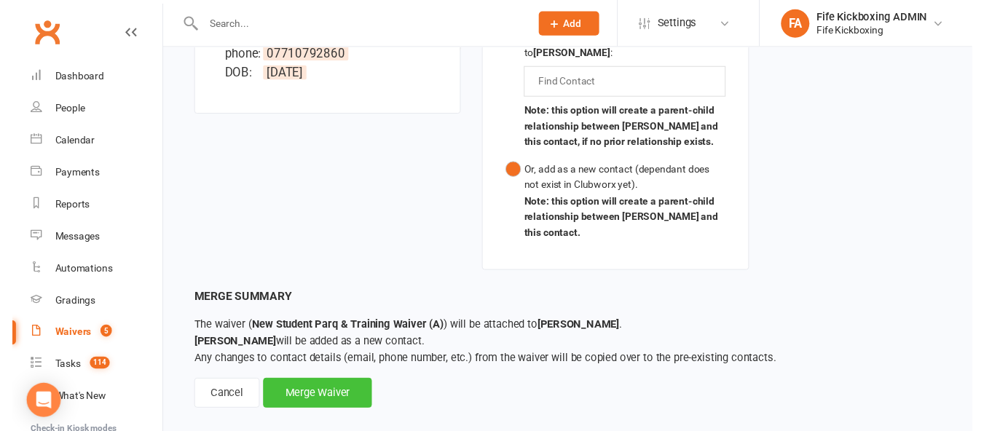
scroll to position [531, 0]
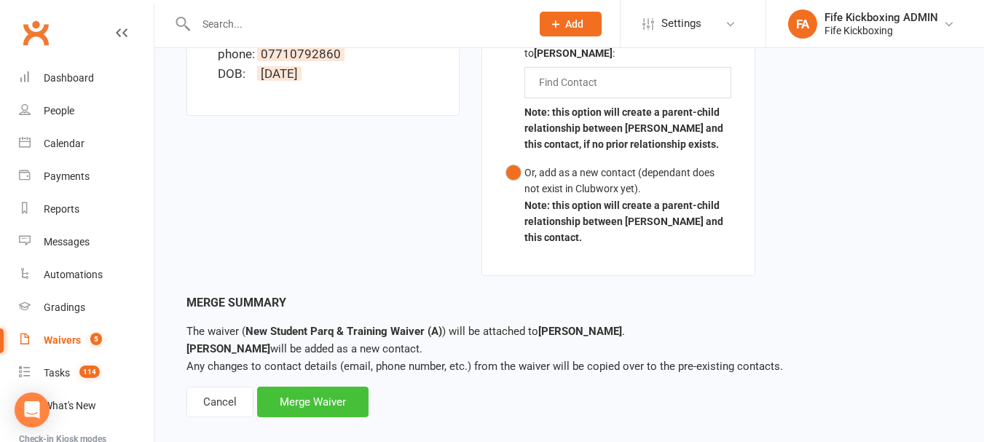
click at [312, 396] on div "Merge Waiver" at bounding box center [312, 402] width 111 height 31
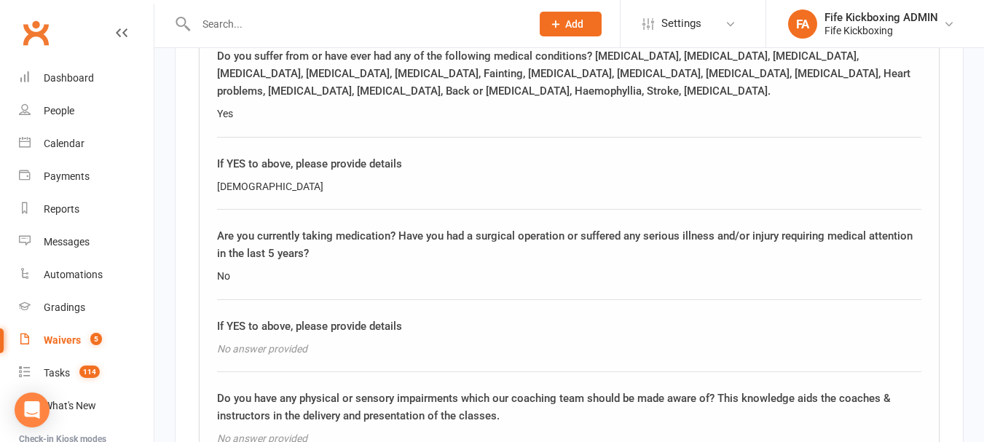
scroll to position [2017, 0]
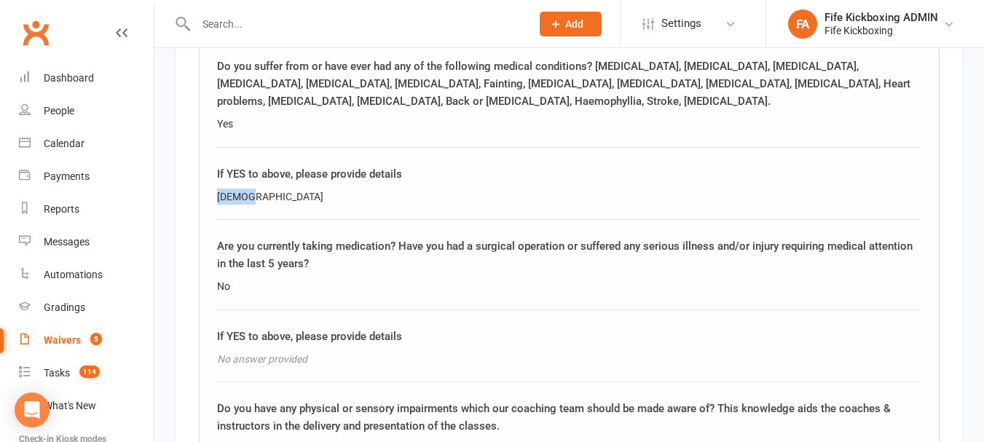
drag, startPoint x: 250, startPoint y: 174, endPoint x: 208, endPoint y: 174, distance: 41.5
click at [208, 174] on div "PARQ & Health Questionnaire Please answer all questions truthfully and fully. P…" at bounding box center [569, 106] width 741 height 917
copy div "[DEMOGRAPHIC_DATA]"
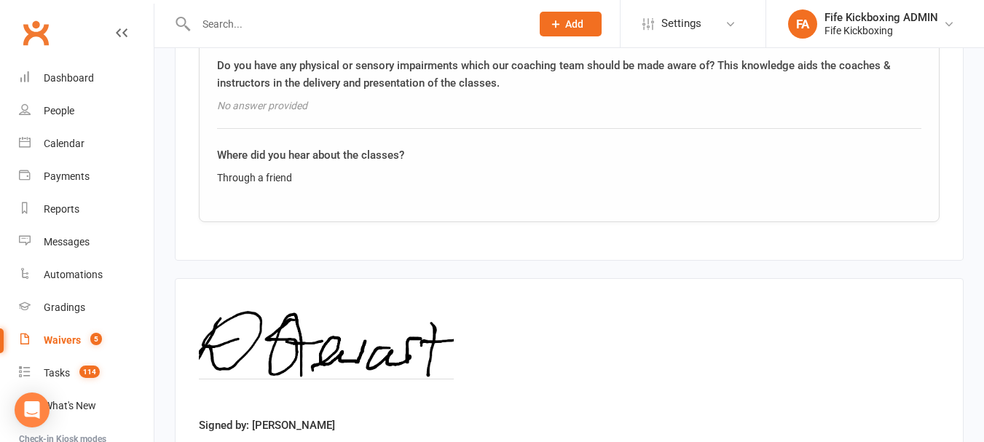
scroll to position [2454, 0]
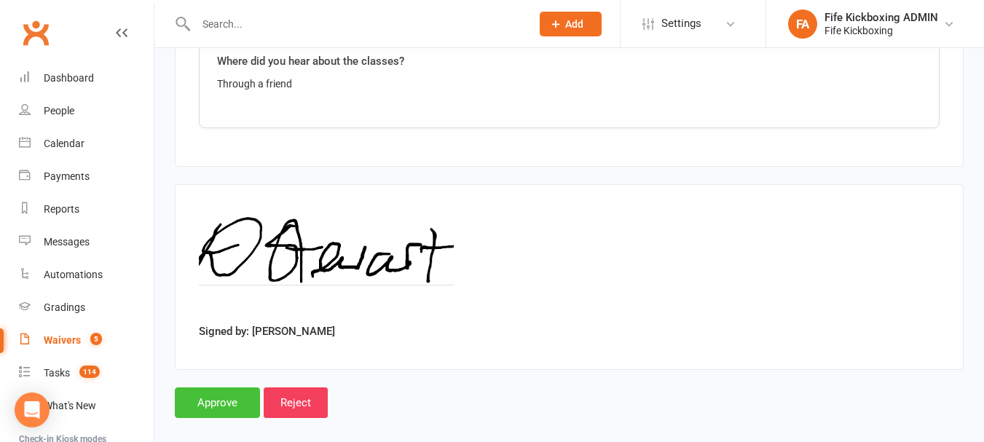
click at [206, 391] on input "Approve" at bounding box center [217, 402] width 85 height 31
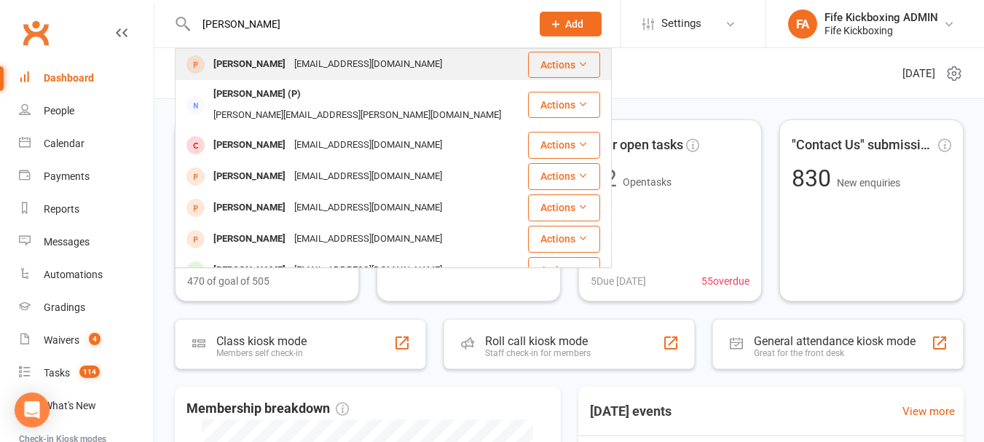
type input "[PERSON_NAME]"
click at [268, 57] on div "[PERSON_NAME]" at bounding box center [249, 64] width 81 height 21
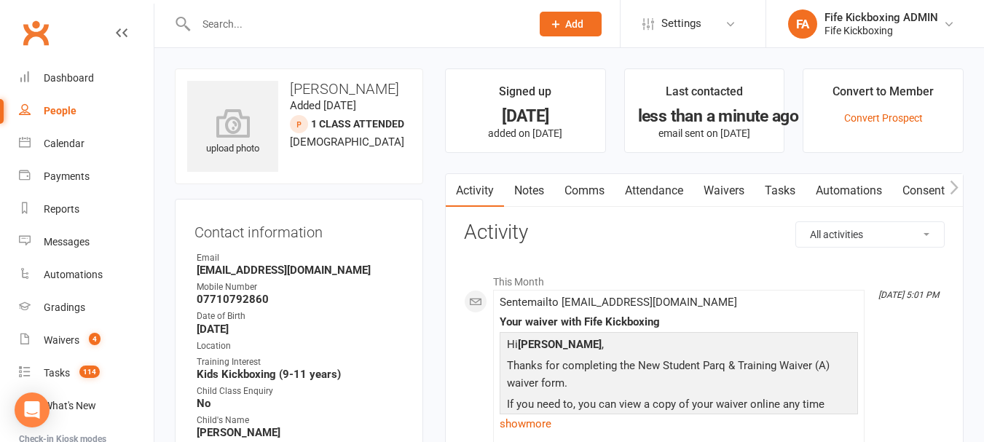
click at [545, 197] on link "Notes" at bounding box center [529, 191] width 50 height 34
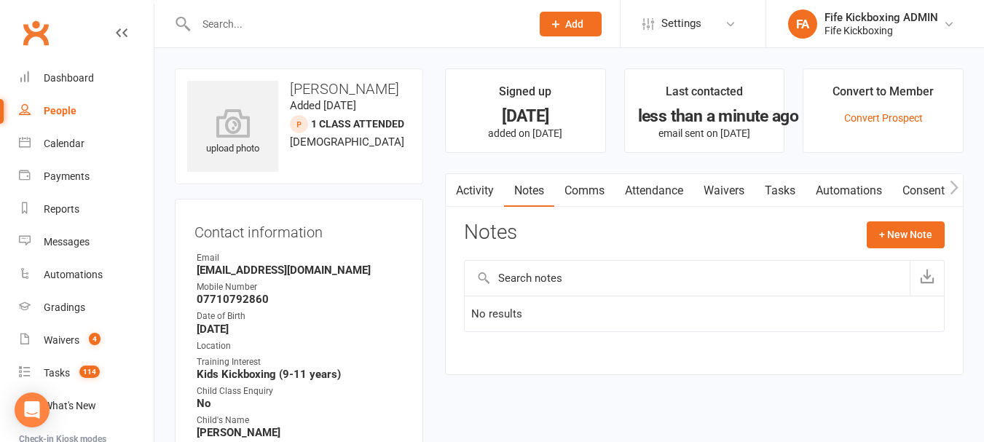
click at [905, 252] on div "Notes + New Note" at bounding box center [704, 240] width 481 height 38
click at [898, 243] on button "+ New Note" at bounding box center [906, 234] width 78 height 26
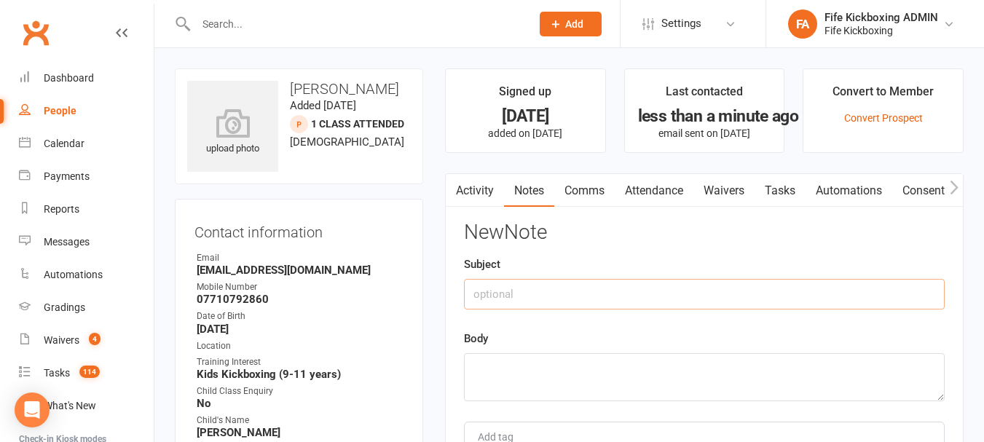
click at [849, 285] on input "text" at bounding box center [704, 294] width 481 height 31
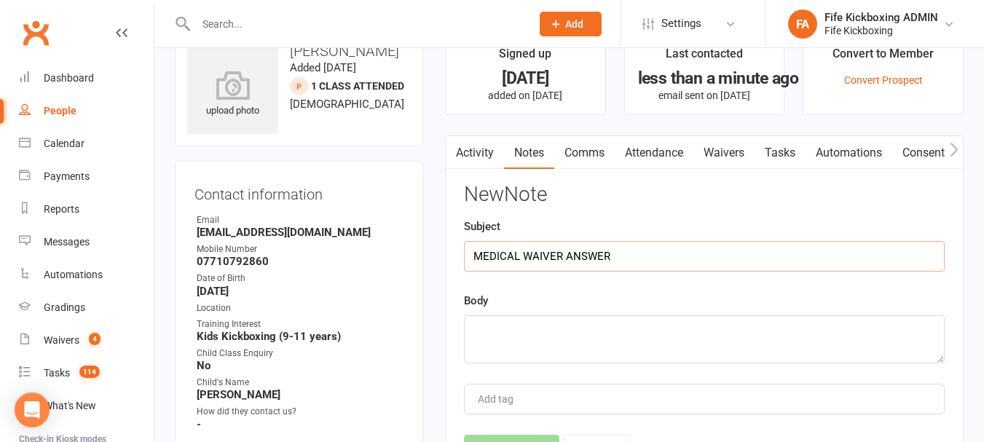
scroll to position [73, 0]
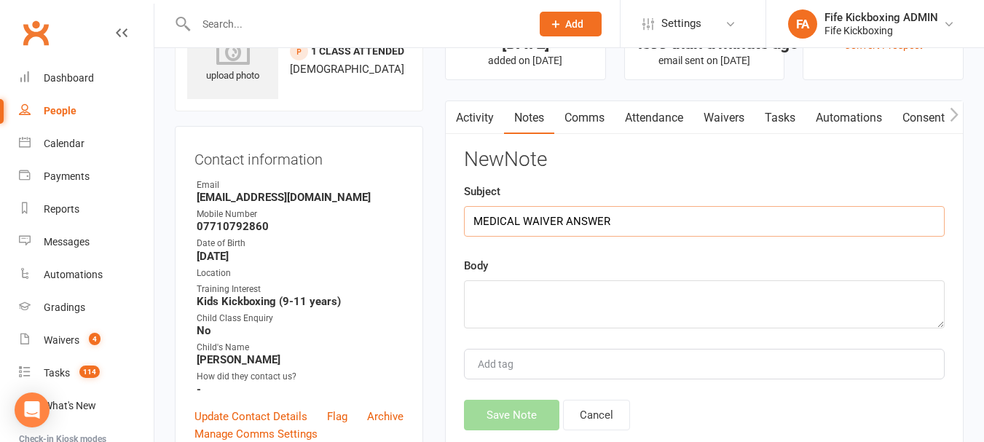
type input "MEDICAL WAIVER ANSWER"
click at [517, 308] on textarea at bounding box center [704, 304] width 481 height 48
paste textarea "[DEMOGRAPHIC_DATA]"
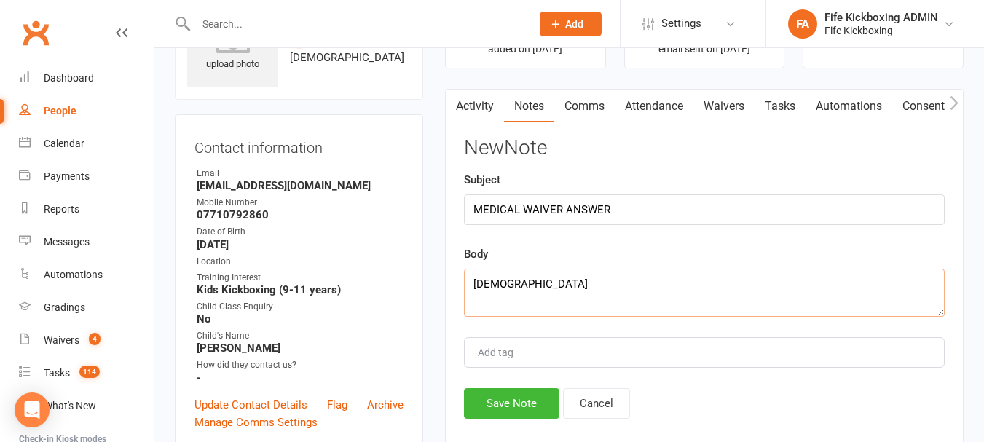
scroll to position [146, 0]
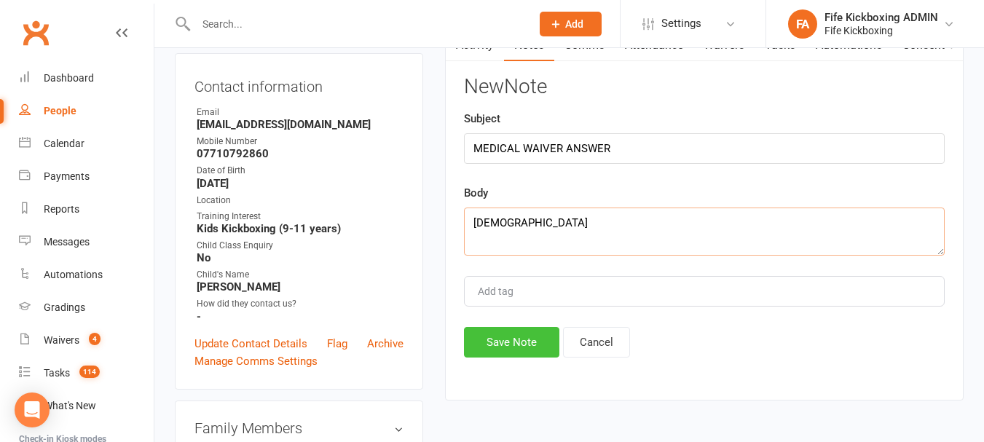
type textarea "[DEMOGRAPHIC_DATA]"
click at [524, 337] on button "Save Note" at bounding box center [511, 342] width 95 height 31
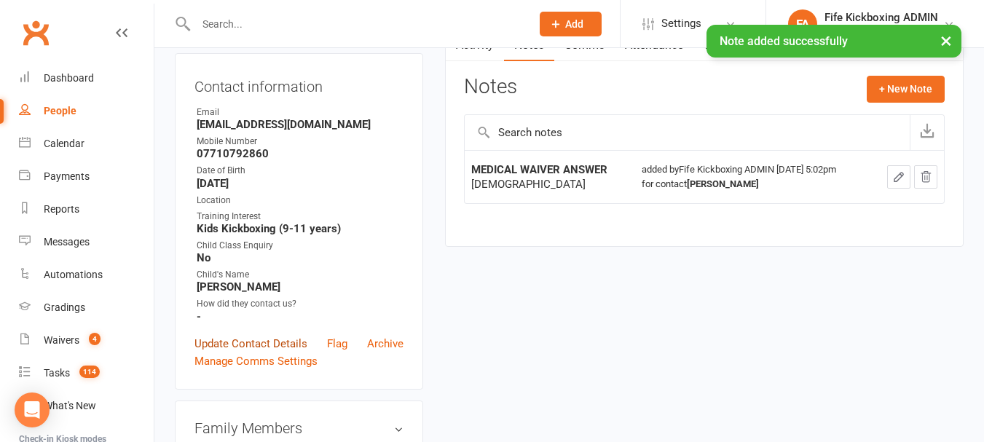
click at [283, 339] on link "Update Contact Details" at bounding box center [250, 343] width 113 height 17
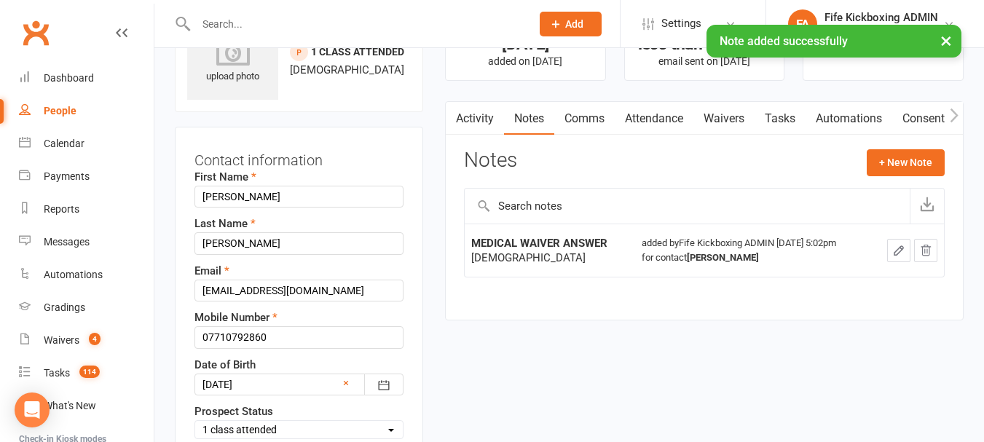
scroll to position [68, 0]
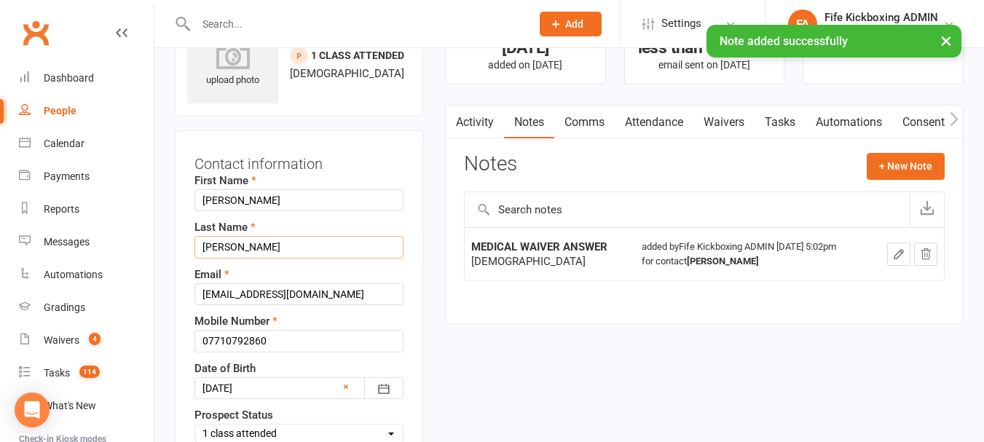
drag, startPoint x: 290, startPoint y: 245, endPoint x: 299, endPoint y: 242, distance: 10.1
click at [298, 243] on input "[PERSON_NAME]" at bounding box center [298, 247] width 209 height 22
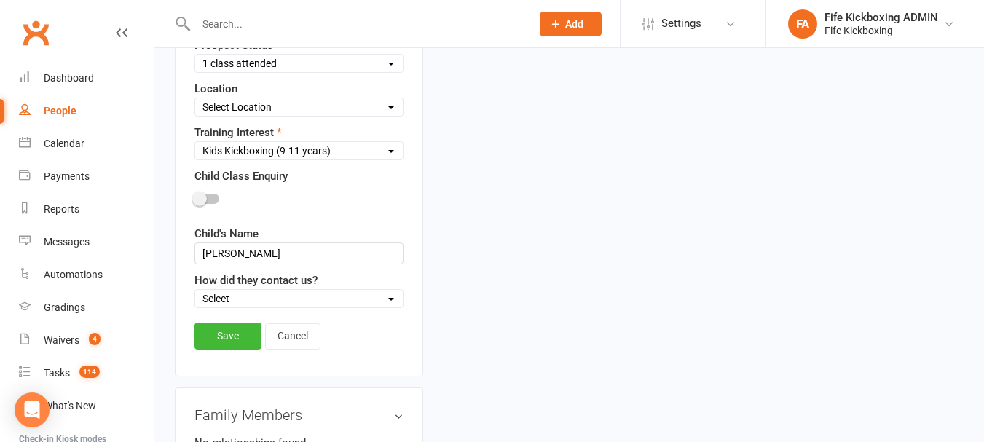
scroll to position [578, 0]
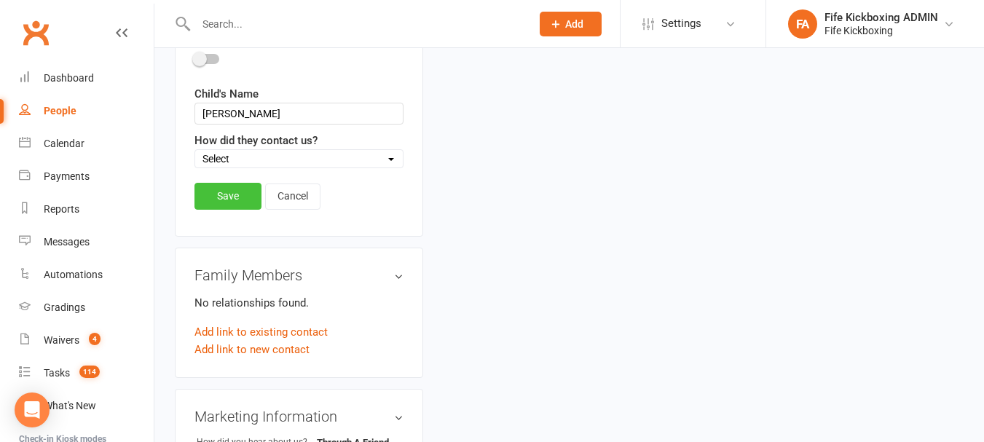
type input "Stewart +"
click at [227, 208] on link "Save" at bounding box center [227, 196] width 67 height 26
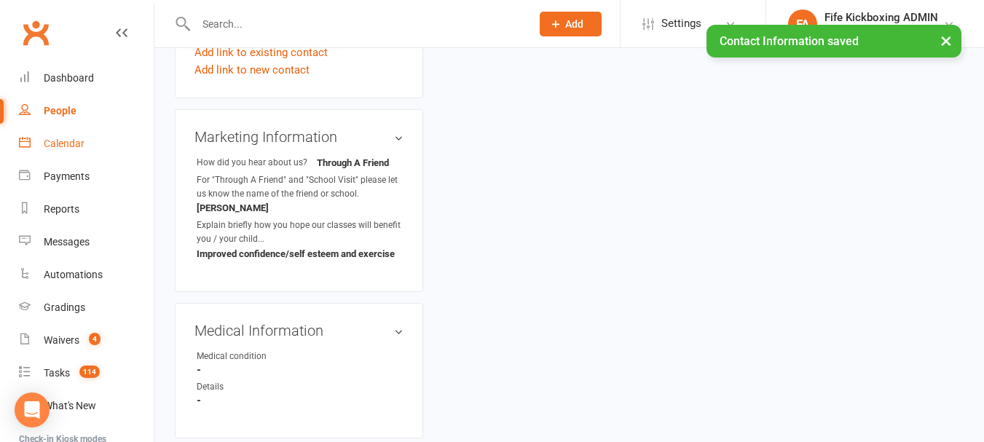
click at [50, 138] on div "Calendar" at bounding box center [64, 144] width 41 height 12
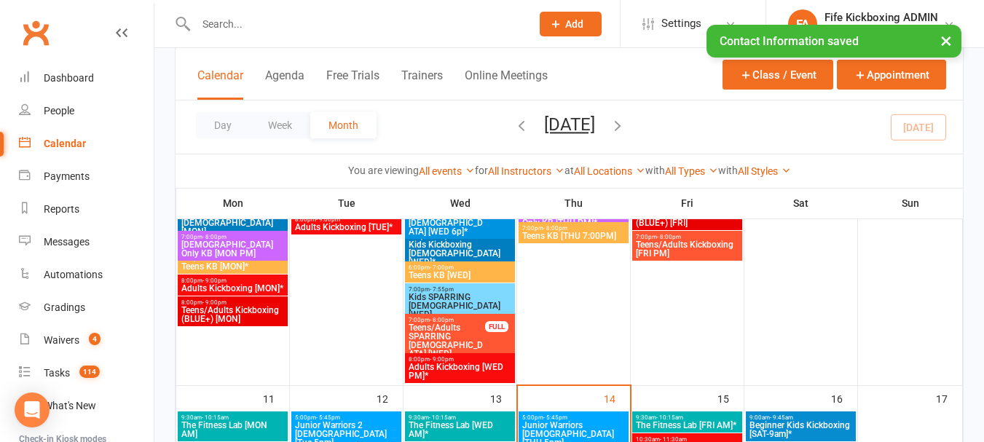
scroll to position [874, 0]
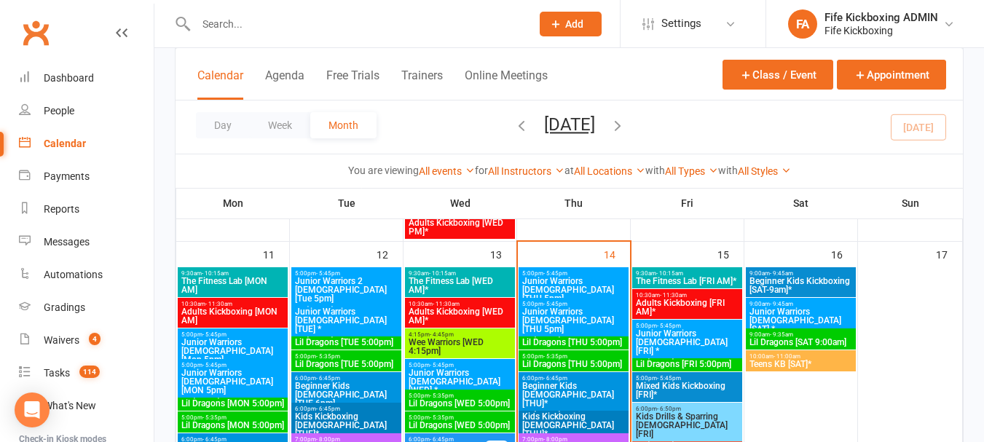
click at [550, 318] on span "Junior Warriors [DEMOGRAPHIC_DATA] [THU 5pm]" at bounding box center [573, 320] width 104 height 26
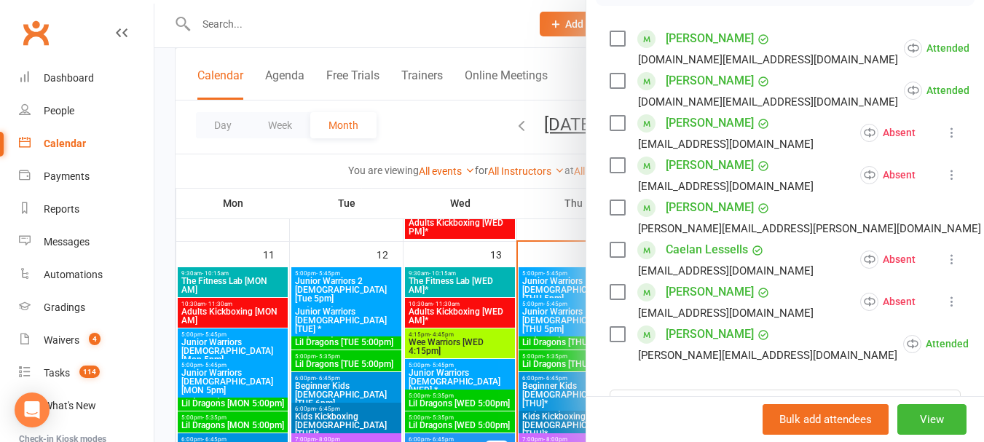
scroll to position [218, 0]
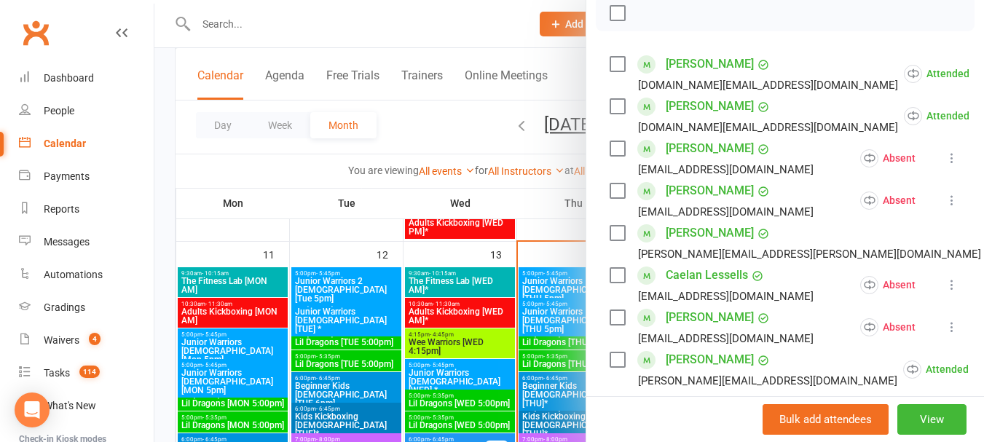
click at [534, 300] on div at bounding box center [568, 221] width 829 height 442
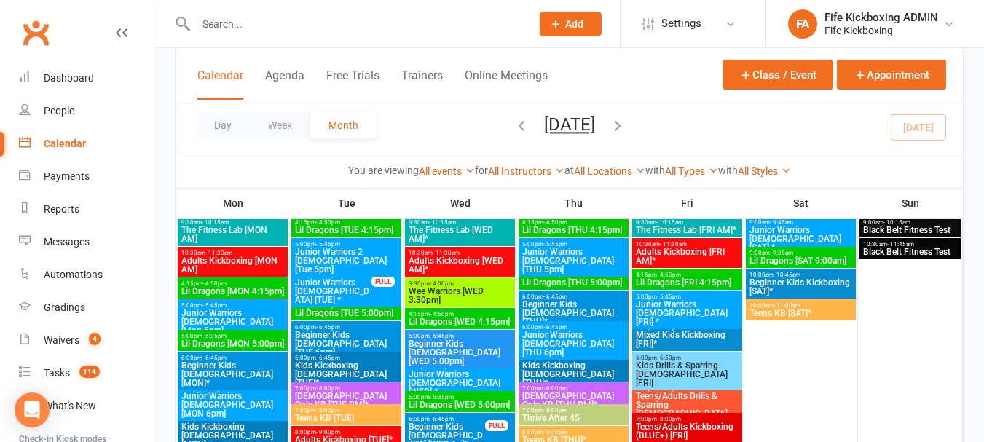
scroll to position [1311, 0]
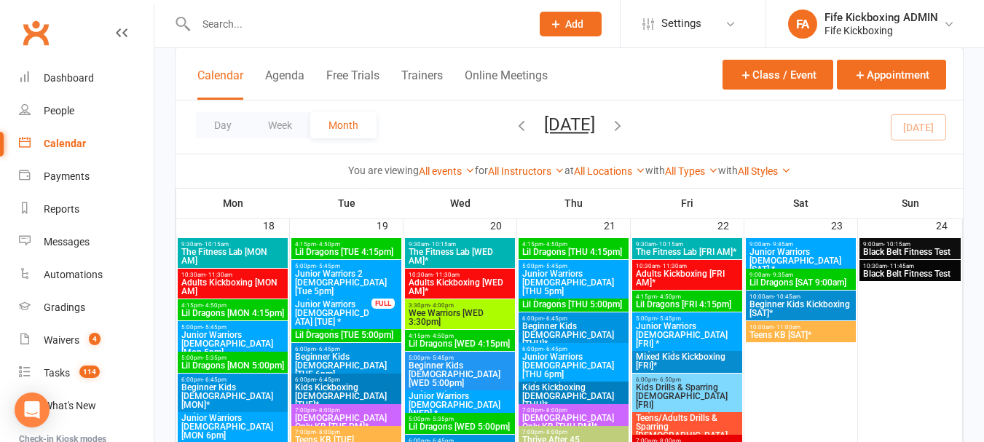
click at [346, 302] on span "Junior Warriors 7-8yo [TUE] *" at bounding box center [333, 313] width 78 height 26
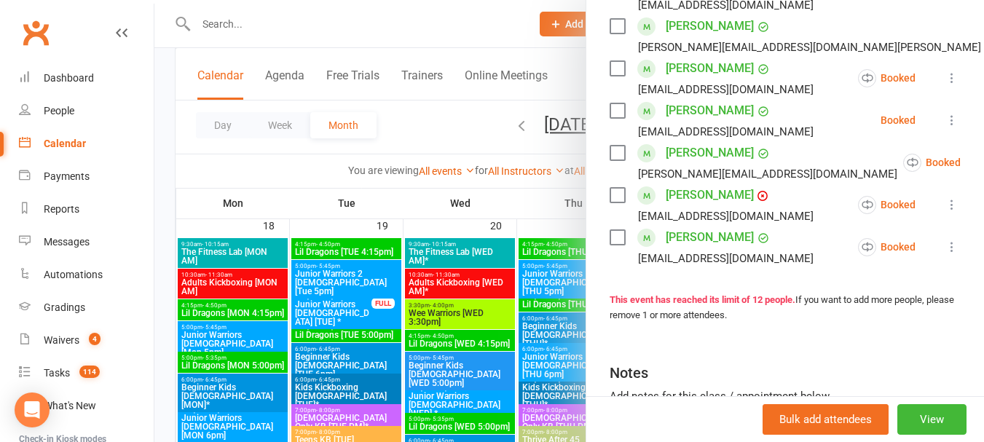
scroll to position [364, 0]
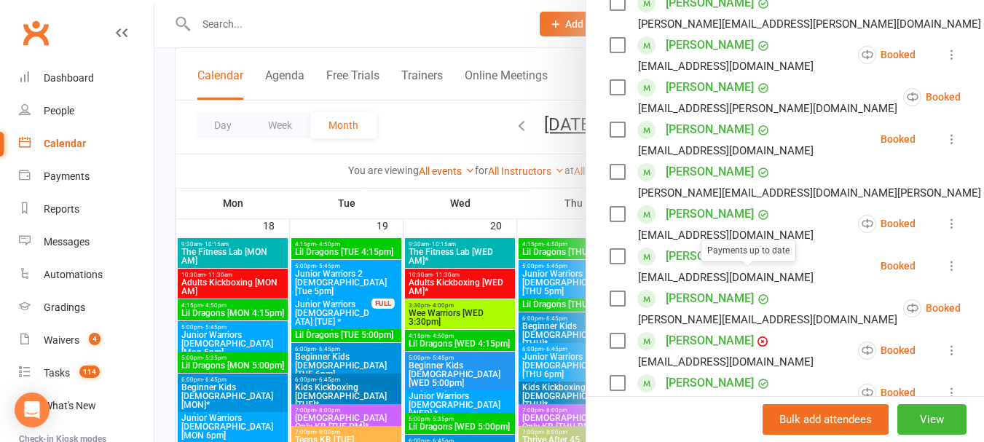
click at [441, 363] on div at bounding box center [568, 221] width 829 height 442
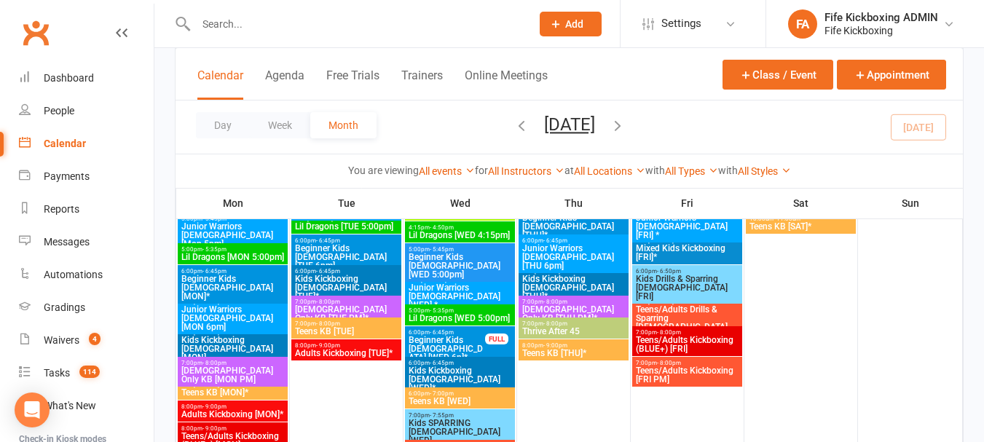
scroll to position [1384, 0]
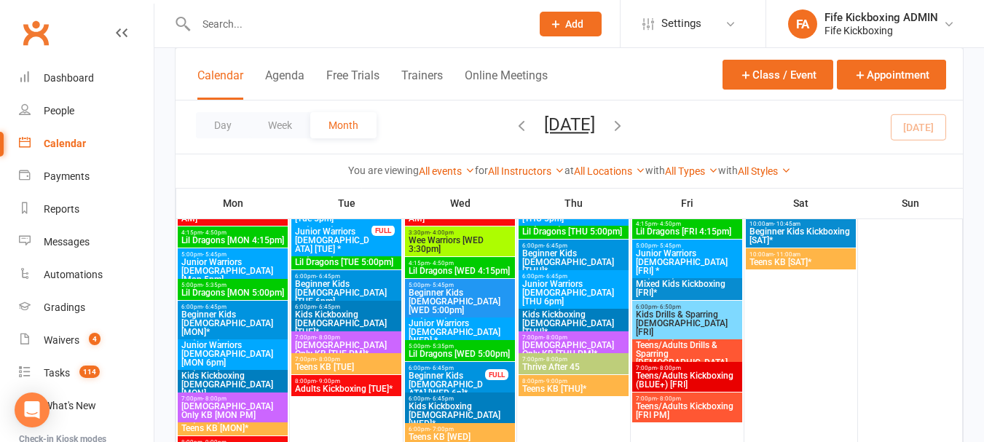
click at [250, 263] on span "Junior Warriors [DEMOGRAPHIC_DATA] [Mon 5pm]" at bounding box center [233, 271] width 104 height 26
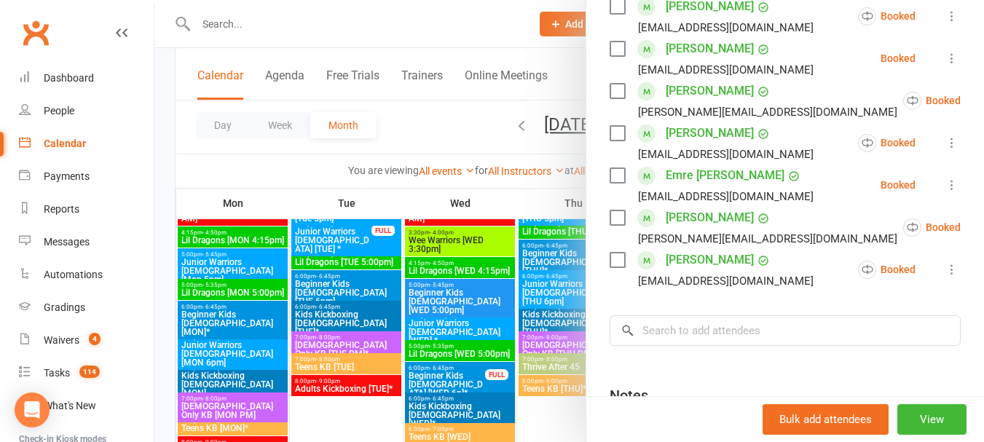
scroll to position [583, 0]
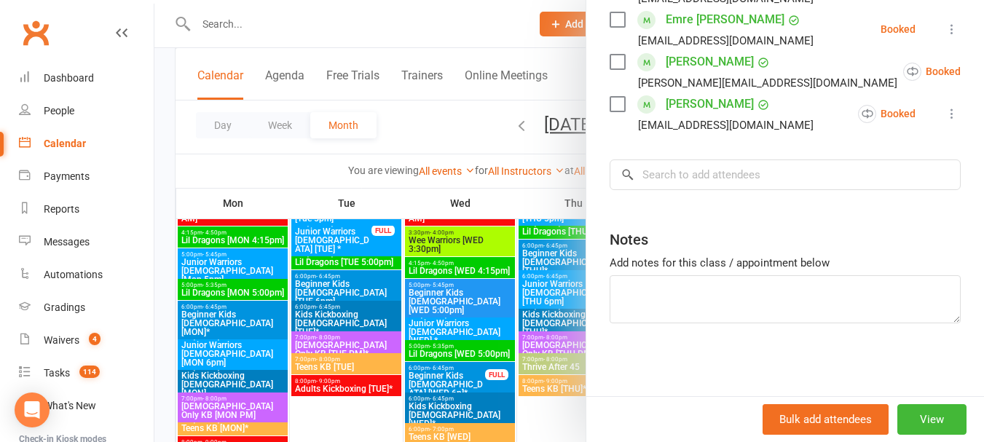
click at [505, 290] on div at bounding box center [568, 221] width 829 height 442
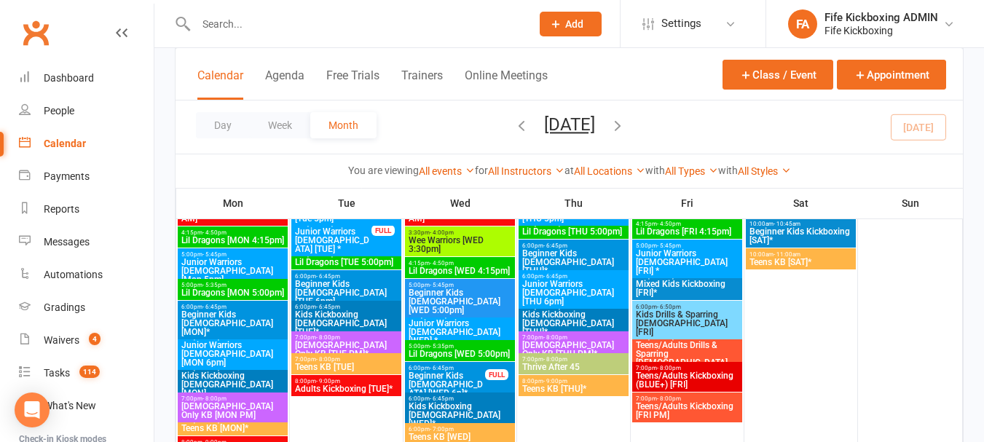
scroll to position [1311, 0]
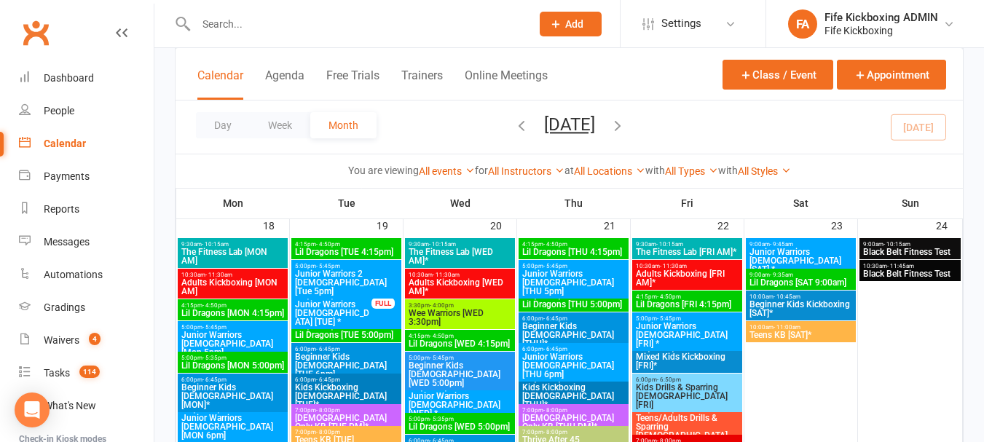
click at [221, 349] on div "5:00pm - 5:45pm Junior Warriors 7-8yo [Mon 5pm]" at bounding box center [233, 340] width 110 height 39
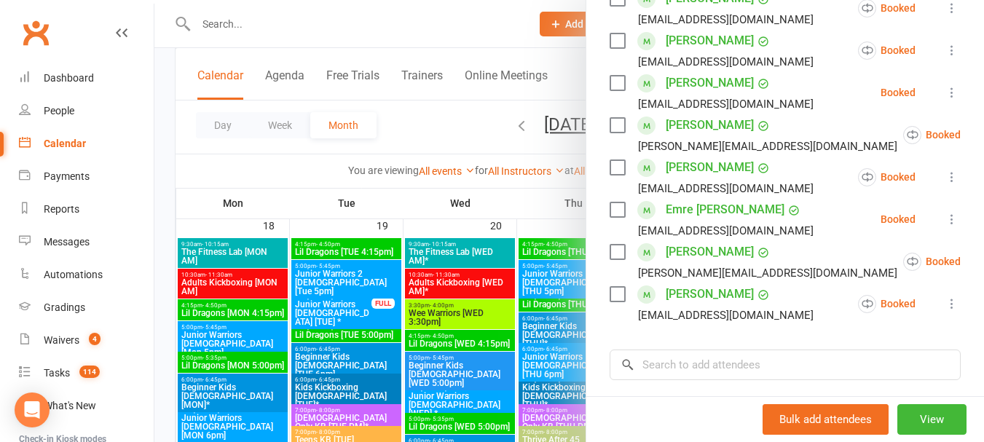
scroll to position [510, 0]
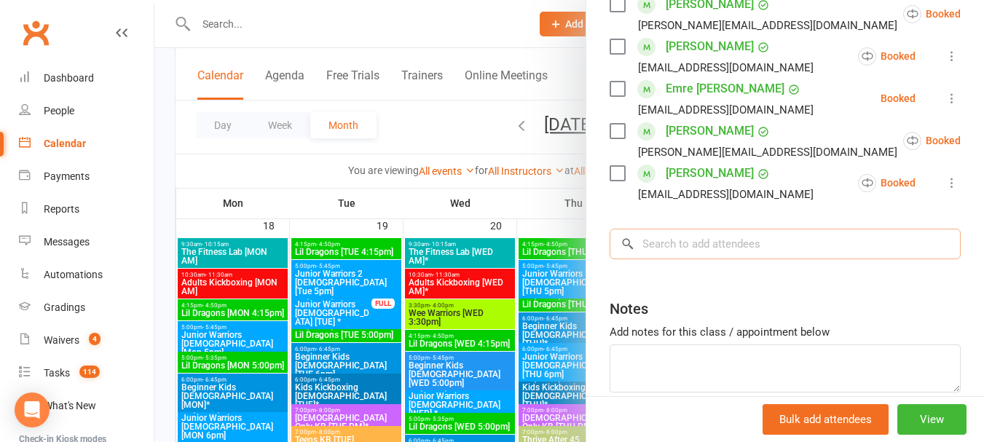
click at [719, 259] on input "search" at bounding box center [785, 244] width 351 height 31
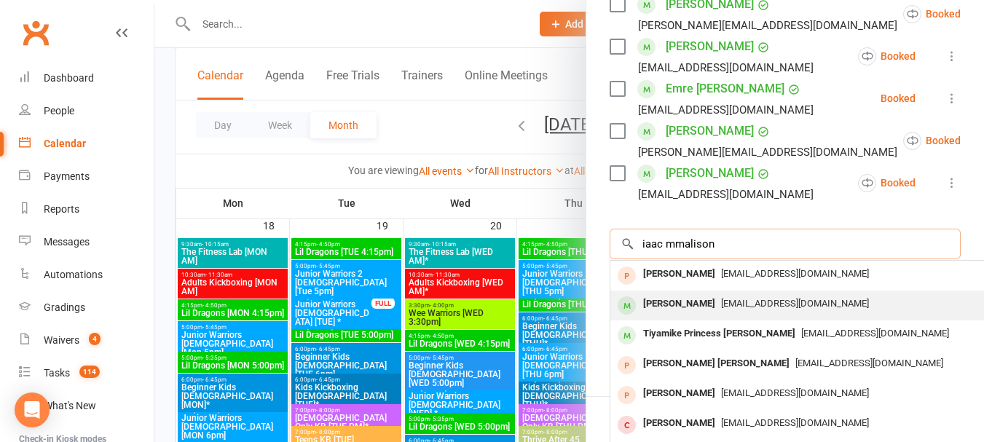
type input "iaac mmalison"
click at [637, 315] on div "Yamikani Isaac Malison" at bounding box center [679, 303] width 84 height 21
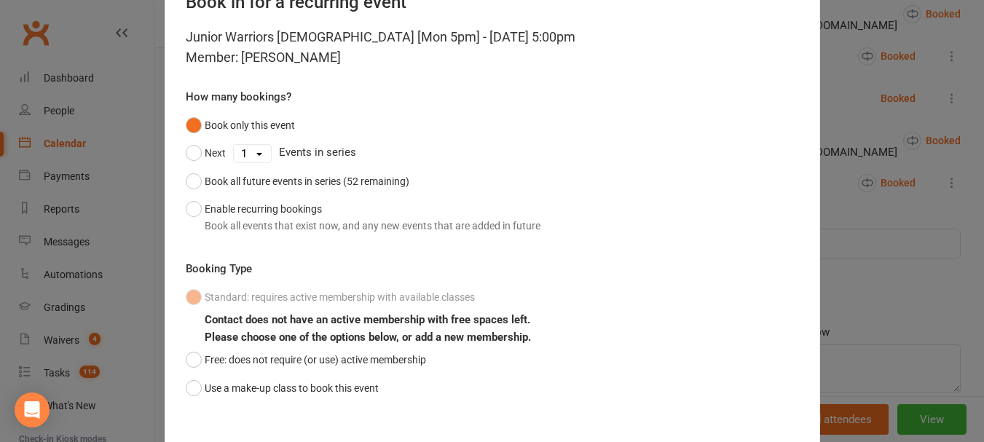
scroll to position [128, 0]
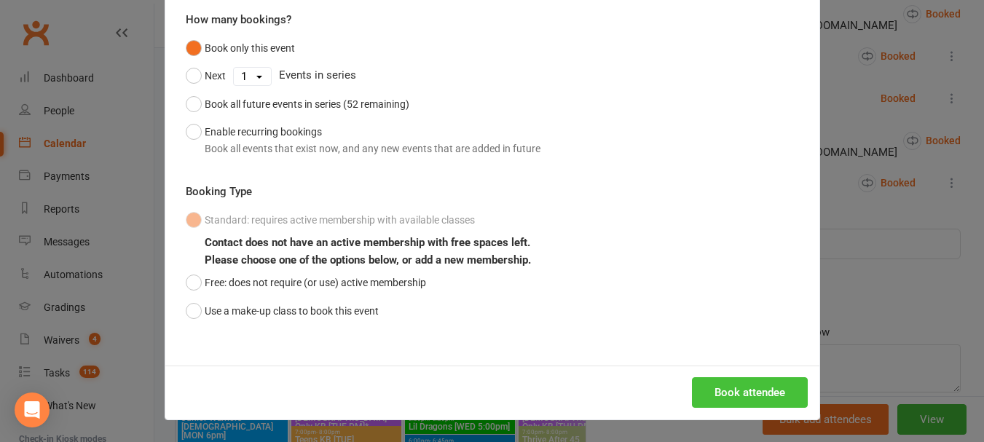
click at [730, 379] on button "Book attendee" at bounding box center [750, 392] width 116 height 31
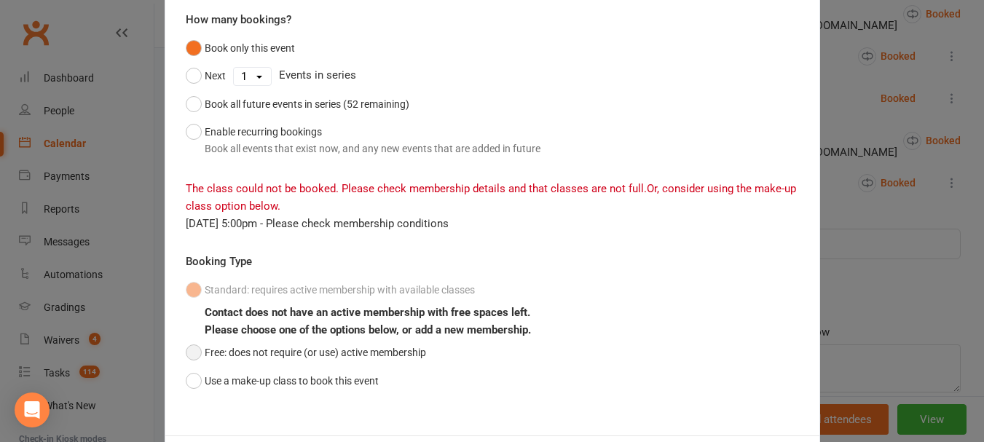
click at [236, 341] on button "Free: does not require (or use) active membership" at bounding box center [306, 353] width 240 height 28
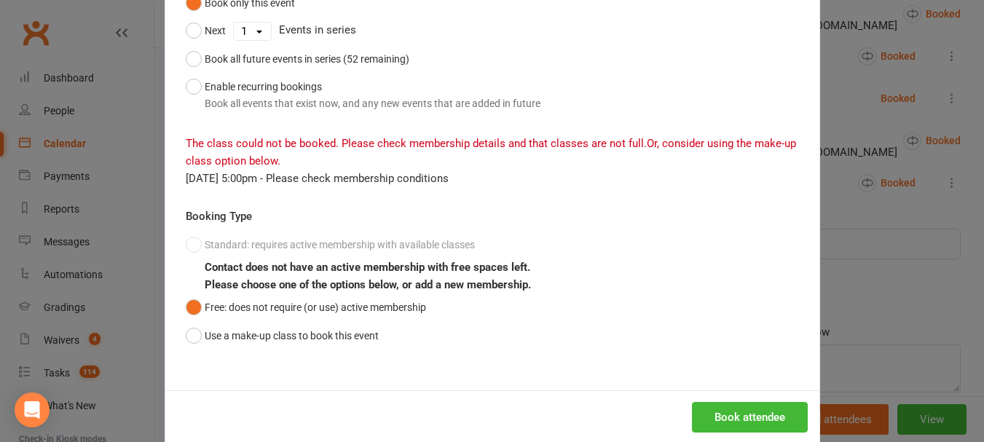
scroll to position [198, 0]
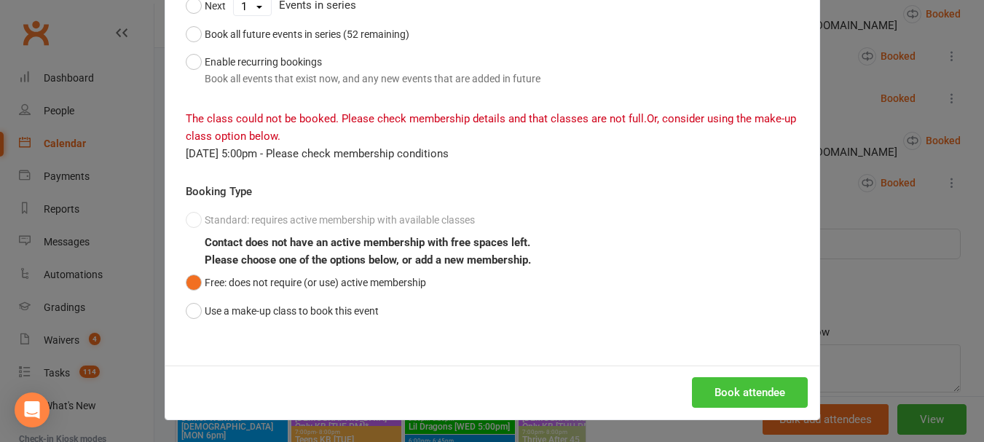
click at [741, 406] on button "Book attendee" at bounding box center [750, 392] width 116 height 31
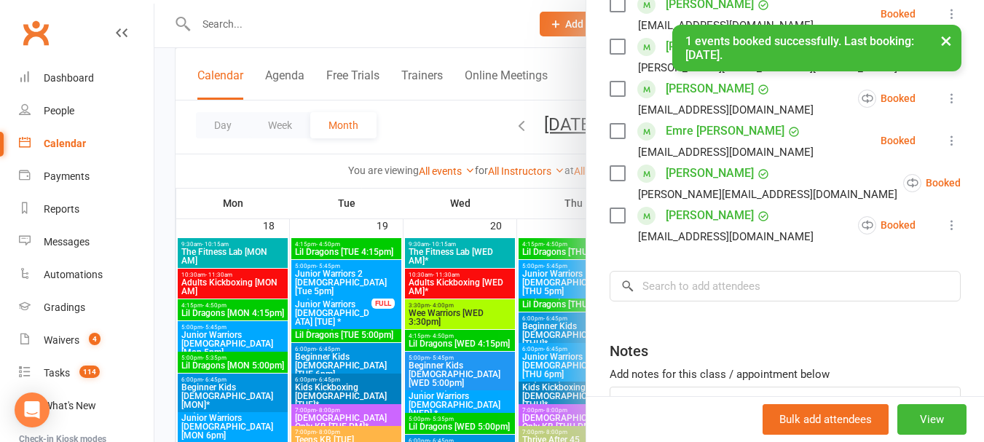
click at [215, 357] on div at bounding box center [568, 221] width 829 height 442
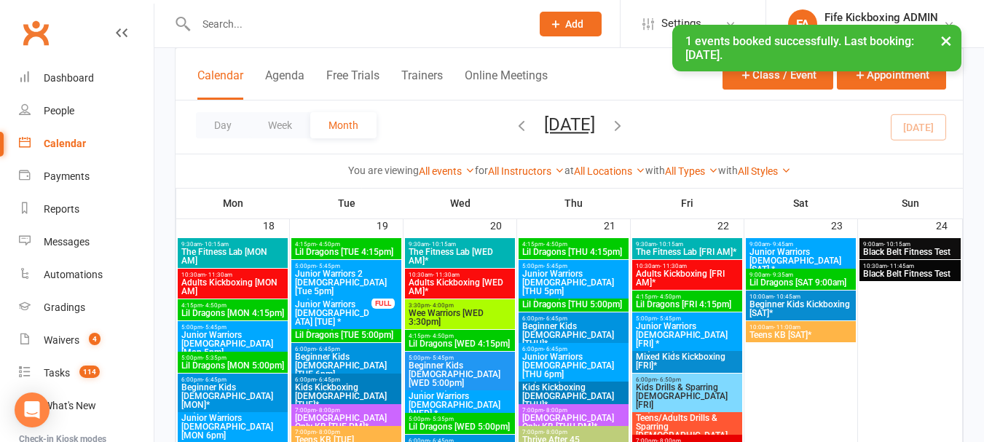
click at [215, 357] on span "- 5:35pm" at bounding box center [214, 358] width 24 height 7
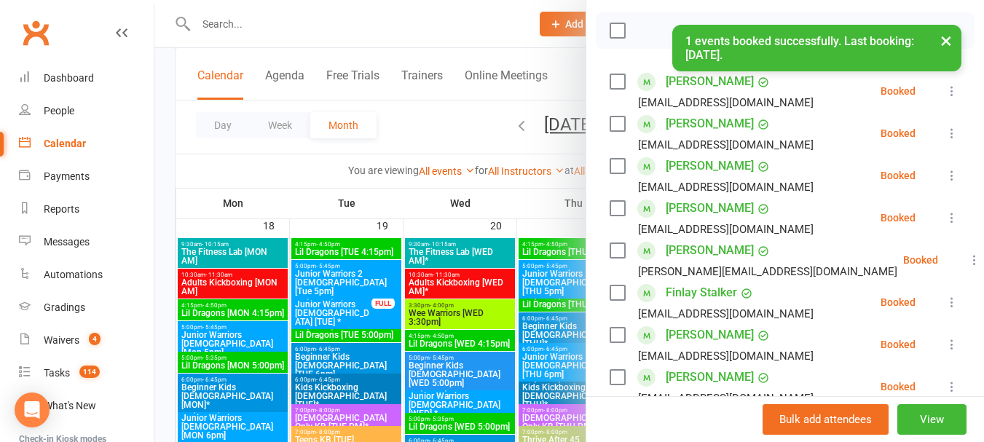
scroll to position [493, 0]
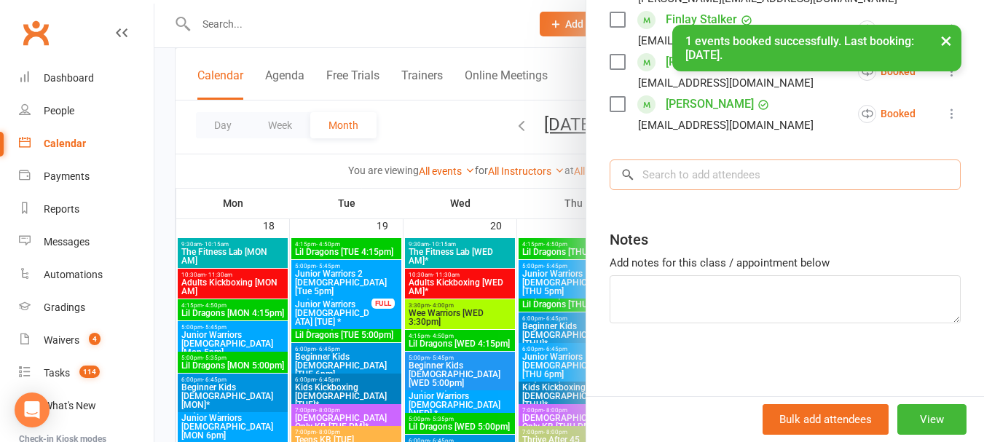
click at [688, 168] on input "search" at bounding box center [785, 174] width 351 height 31
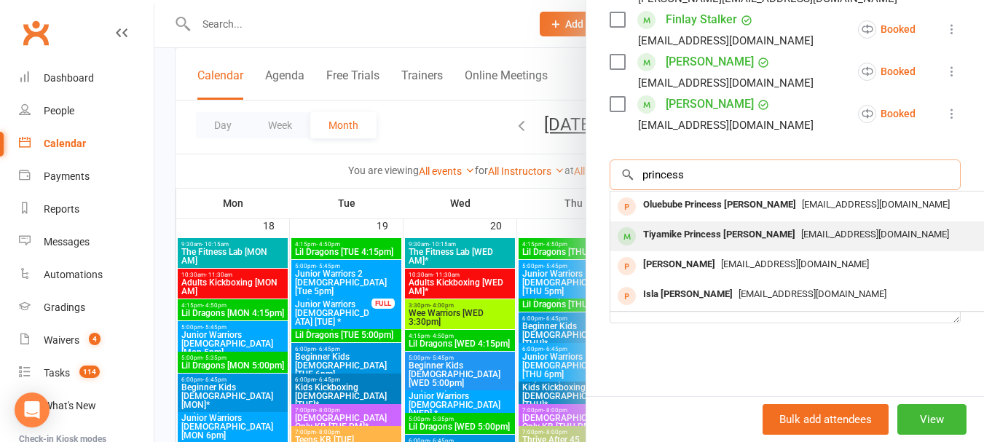
type input "princess"
click at [677, 242] on div "Tiyamike Princess MALISON" at bounding box center [719, 234] width 164 height 21
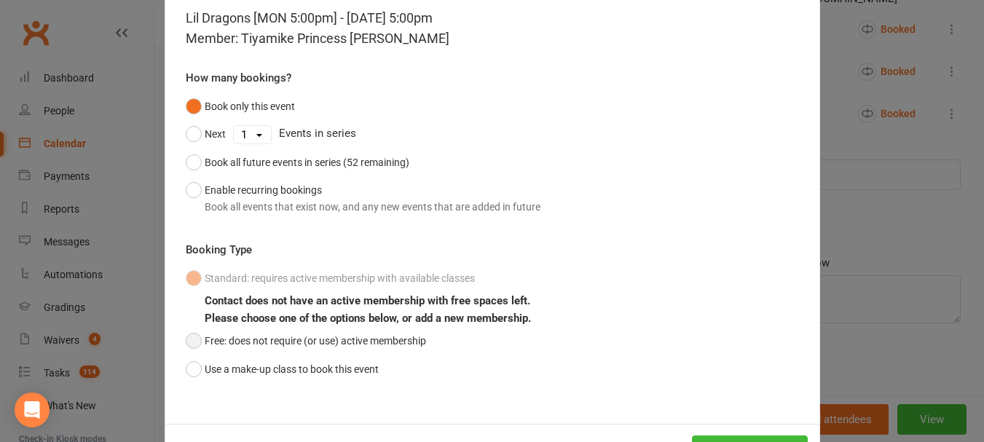
scroll to position [128, 0]
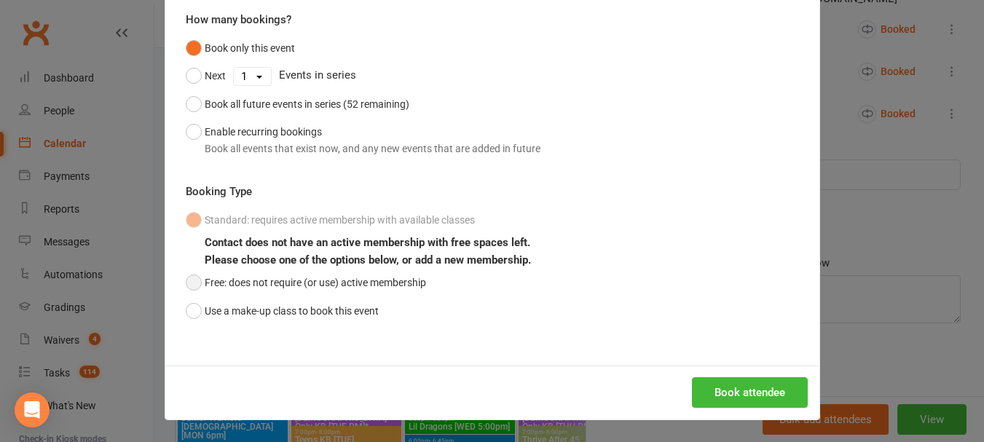
click at [285, 274] on button "Free: does not require (or use) active membership" at bounding box center [306, 283] width 240 height 28
click at [780, 388] on button "Book attendee" at bounding box center [750, 392] width 116 height 31
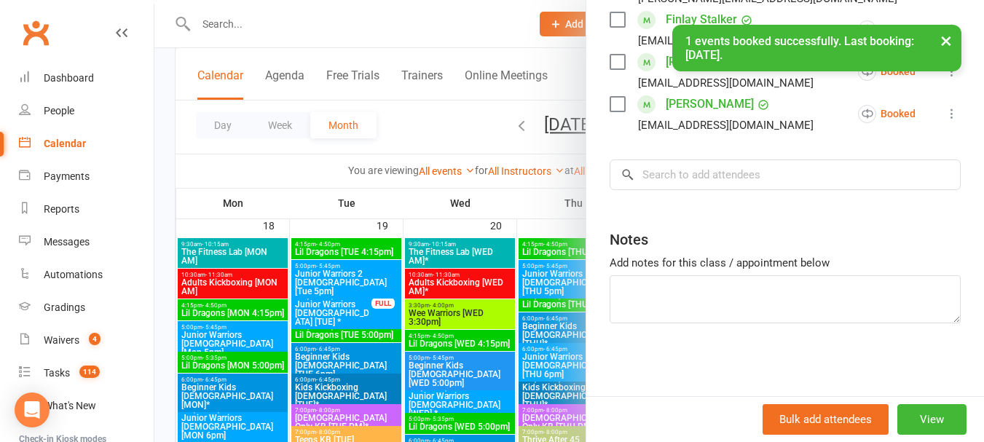
scroll to position [535, 0]
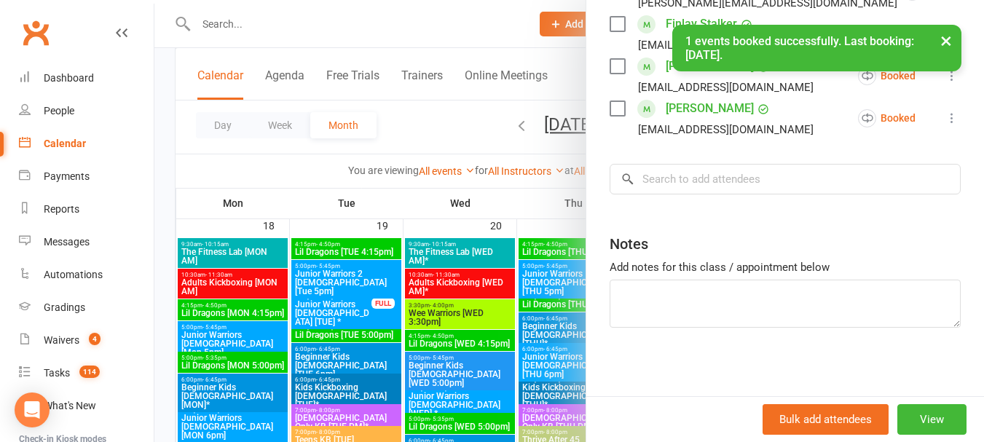
click at [479, 280] on div at bounding box center [568, 221] width 829 height 442
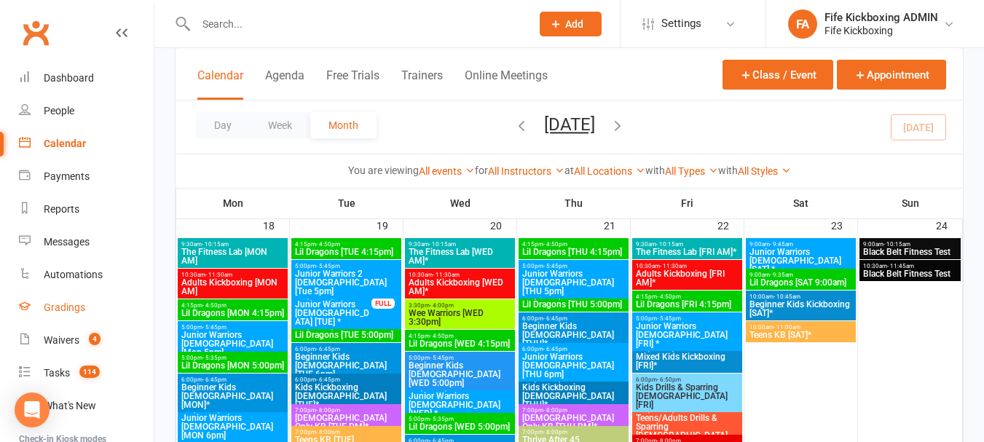
click at [79, 309] on div "Gradings" at bounding box center [65, 308] width 42 height 12
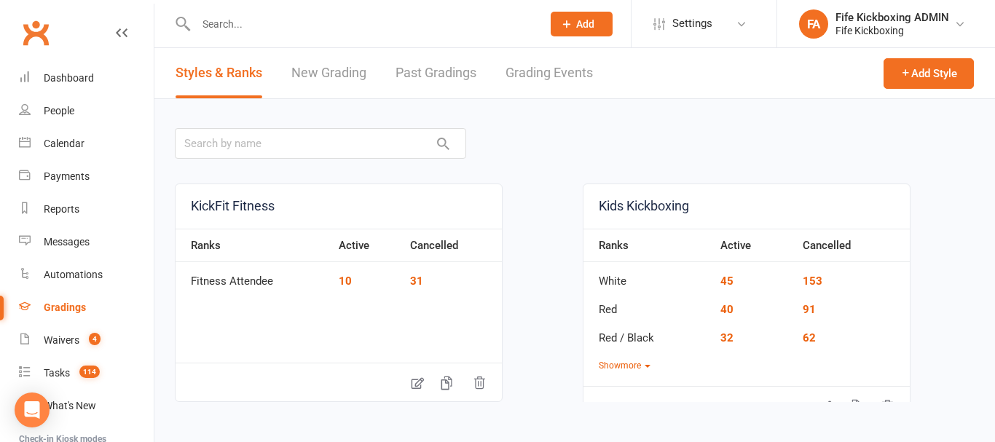
click at [528, 79] on link "Grading Events" at bounding box center [548, 73] width 87 height 50
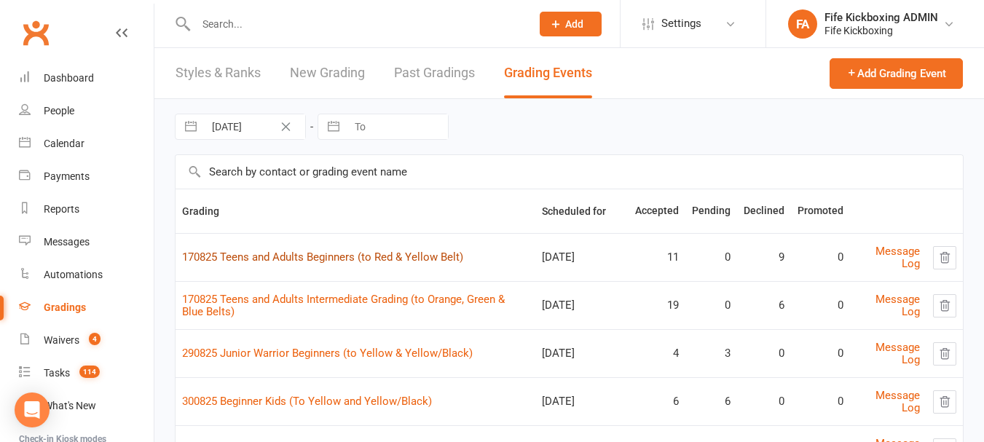
click at [290, 264] on link "170825 Teens and Adults Beginners (to Red & Yellow Belt)" at bounding box center [322, 257] width 281 height 13
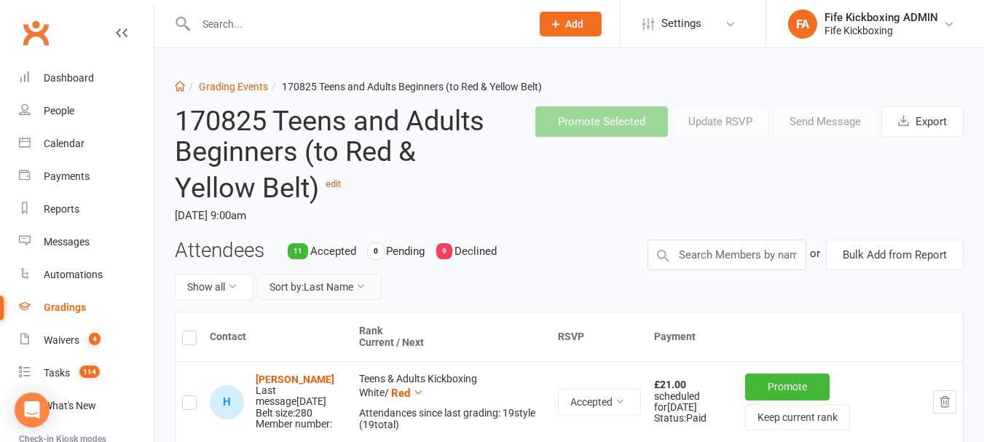
click at [291, 285] on button "Sort by: Last Name" at bounding box center [319, 287] width 125 height 26
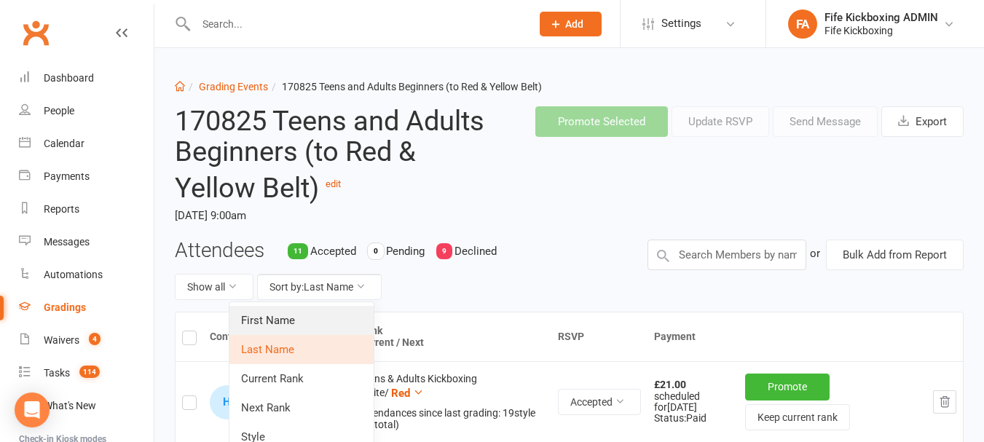
click at [296, 313] on link "First Name" at bounding box center [301, 320] width 144 height 29
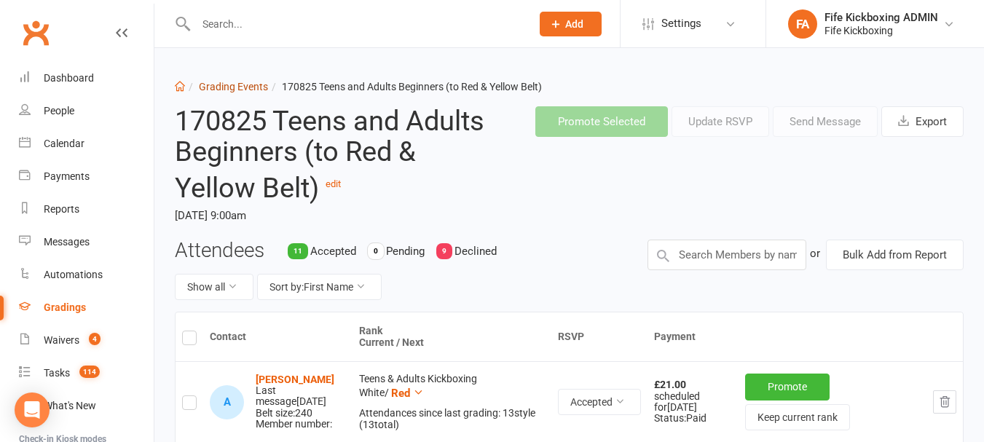
click at [238, 82] on link "Grading Events" at bounding box center [233, 87] width 69 height 12
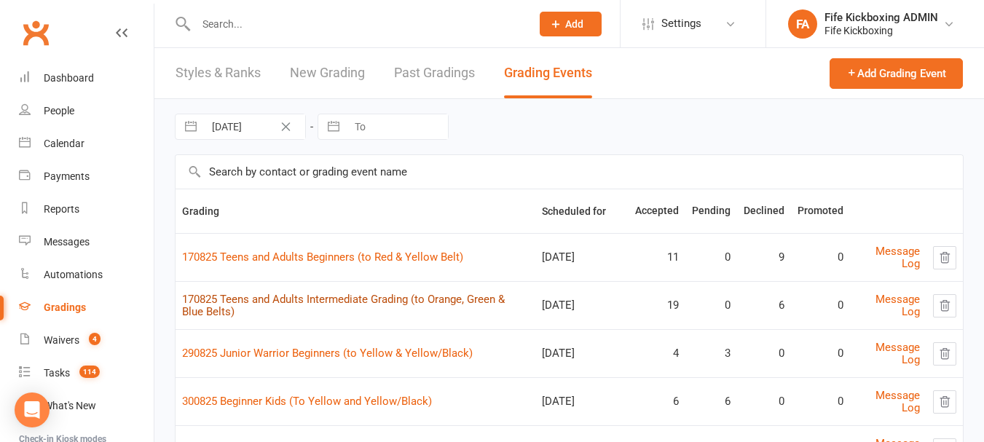
click at [310, 301] on link "170825 Teens and Adults Intermediate Grading (to Orange, Green & Blue Belts)" at bounding box center [343, 305] width 323 height 25
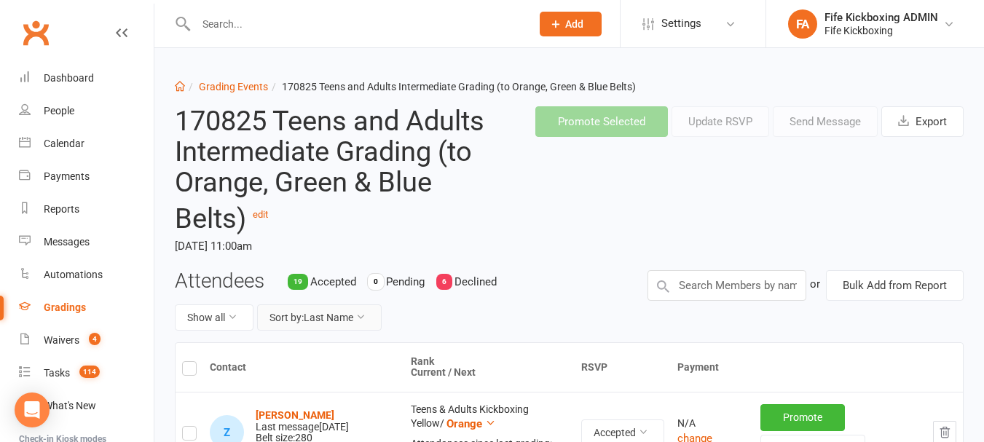
drag, startPoint x: 319, startPoint y: 308, endPoint x: 323, endPoint y: 328, distance: 20.1
click at [319, 309] on button "Sort by: Last Name" at bounding box center [319, 317] width 125 height 26
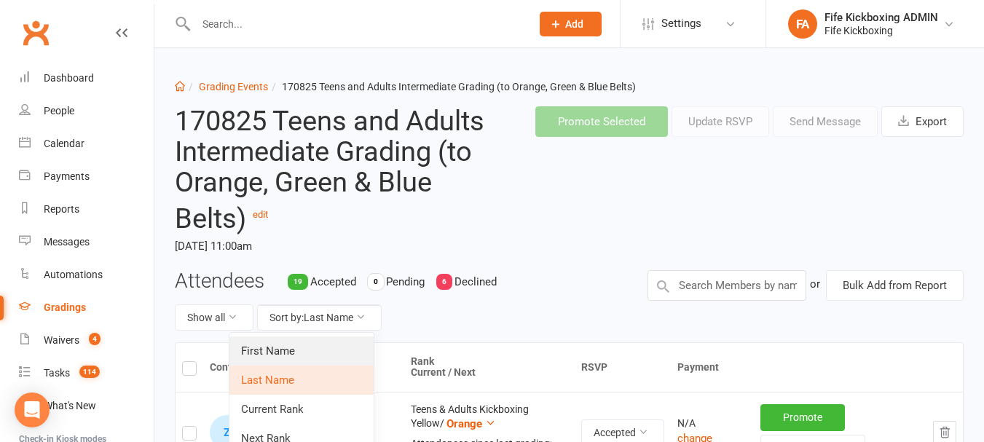
click at [330, 349] on link "First Name" at bounding box center [301, 350] width 144 height 29
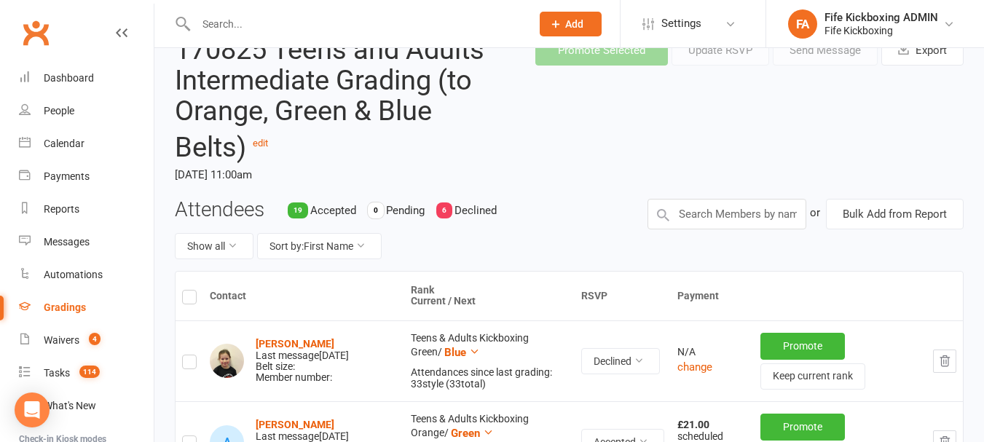
scroll to position [218, 0]
